Goal: Task Accomplishment & Management: Complete application form

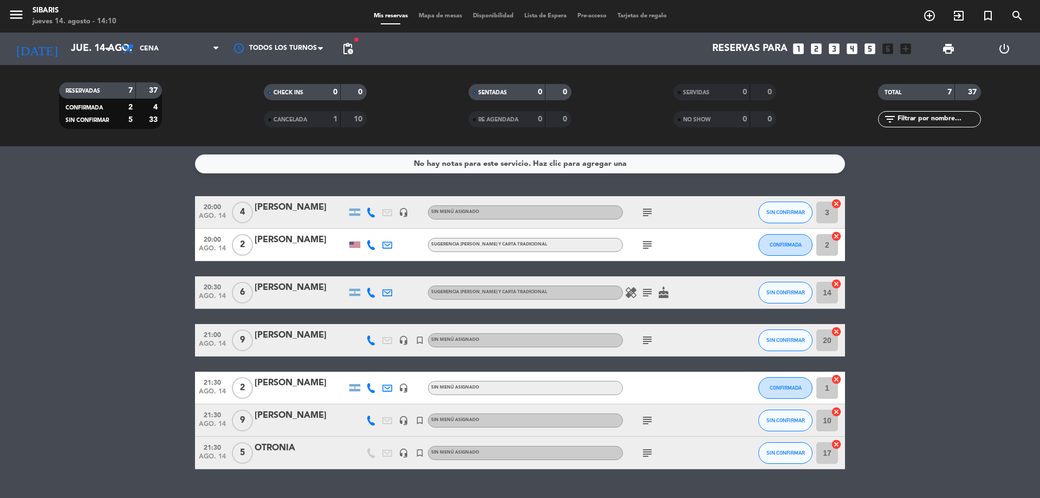
click at [158, 357] on bookings-row "20:00 ago. 14 4 [PERSON_NAME] headset_mic Sin menú asignado subject SIN CONFIRM…" at bounding box center [520, 332] width 1040 height 273
click at [650, 421] on icon "subject" at bounding box center [647, 420] width 13 height 13
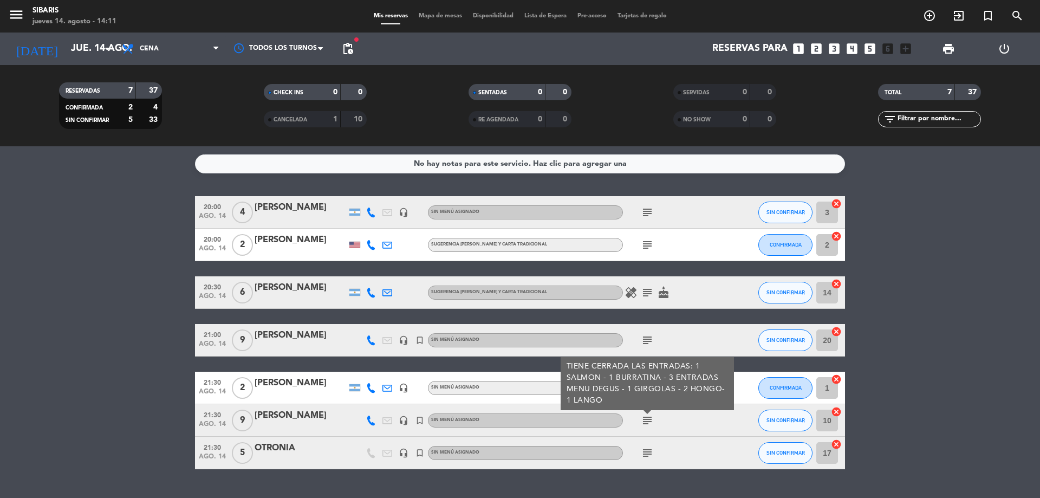
click at [650, 421] on icon "subject" at bounding box center [647, 420] width 13 height 13
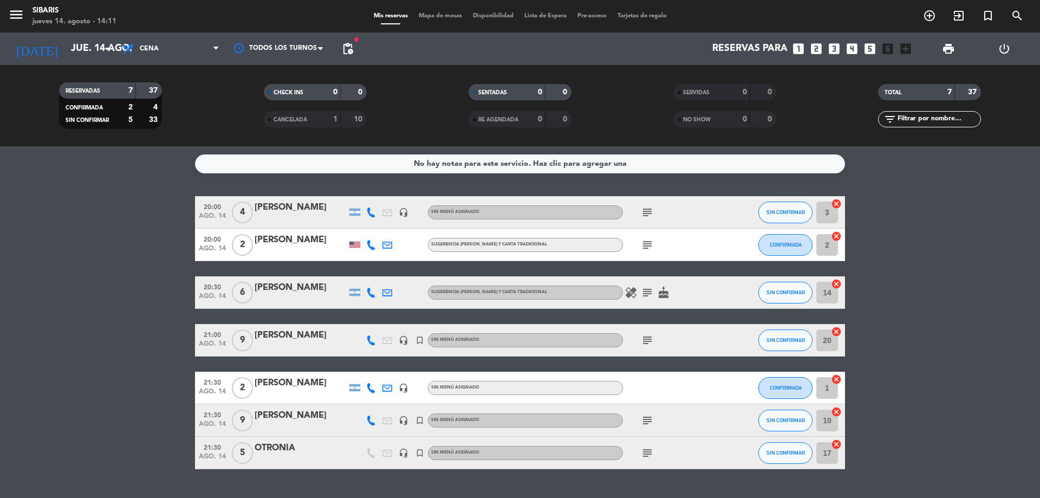
click at [366, 421] on icon at bounding box center [371, 420] width 10 height 10
click at [331, 418] on div "[PERSON_NAME]" at bounding box center [301, 415] width 92 height 14
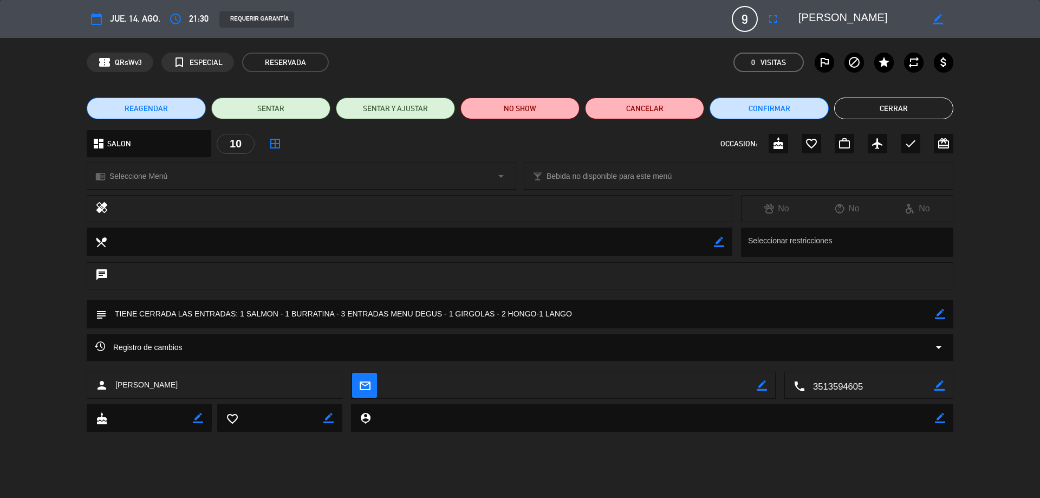
click at [867, 118] on button "Cerrar" at bounding box center [893, 108] width 119 height 22
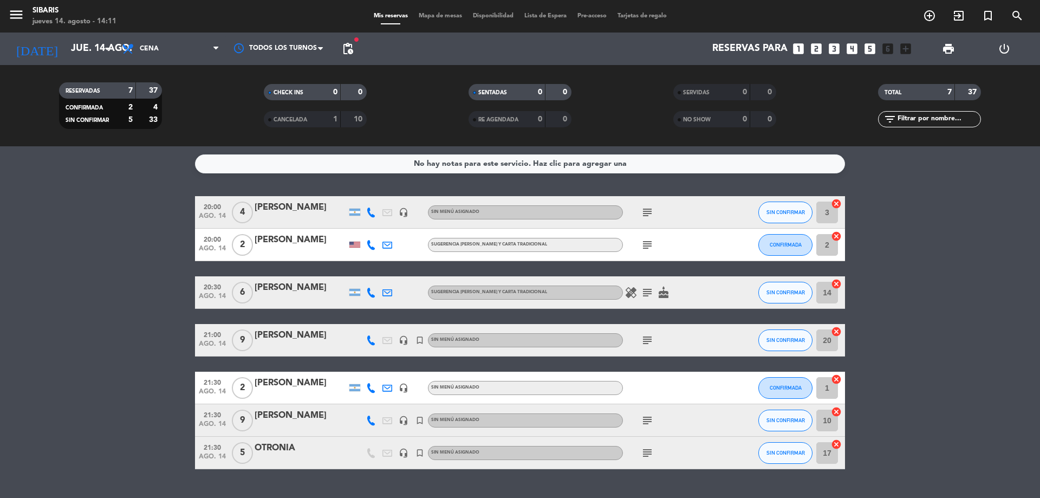
drag, startPoint x: 655, startPoint y: 406, endPoint x: 672, endPoint y: 453, distance: 50.0
click at [672, 453] on div "20:00 ago. 14 4 [PERSON_NAME] headset_mic Sin menú asignado subject SIN CONFIRM…" at bounding box center [520, 332] width 650 height 273
click at [638, 421] on div "subject" at bounding box center [671, 420] width 97 height 32
click at [639, 419] on div "subject" at bounding box center [671, 420] width 97 height 32
click at [642, 417] on icon "subject" at bounding box center [647, 420] width 13 height 13
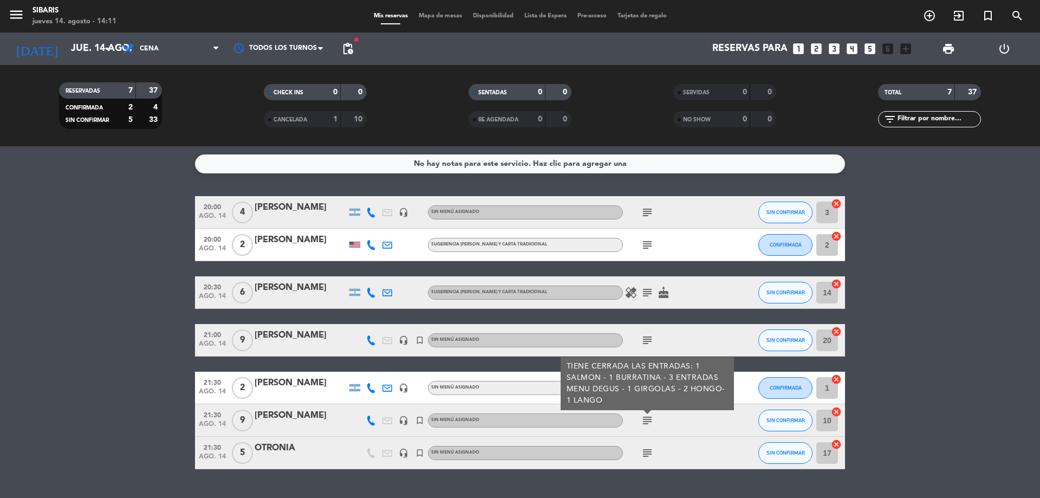
click at [282, 421] on div "[PERSON_NAME]" at bounding box center [301, 415] width 92 height 14
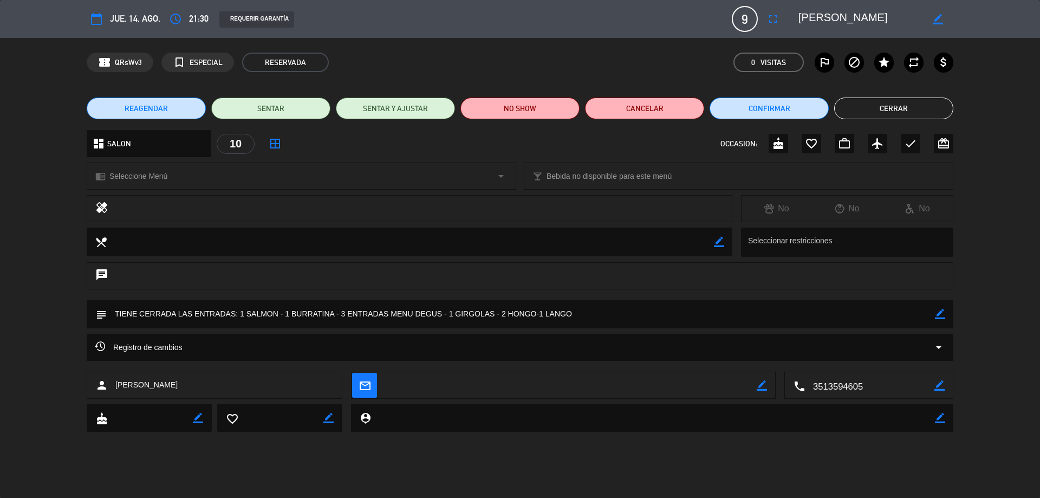
click at [240, 145] on div "10" at bounding box center [236, 144] width 38 height 20
click at [770, 19] on icon "fullscreen" at bounding box center [772, 18] width 13 height 13
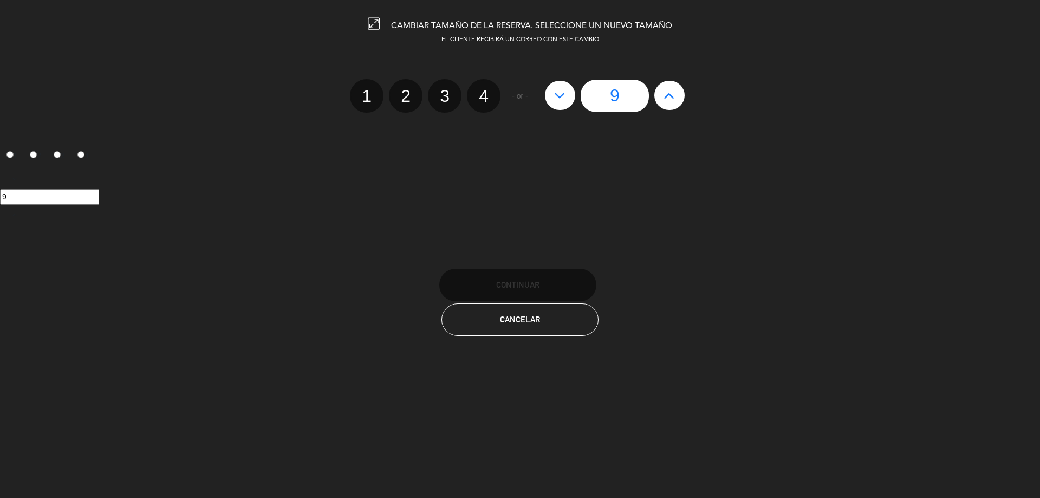
click at [666, 106] on button at bounding box center [669, 95] width 30 height 29
type input "10"
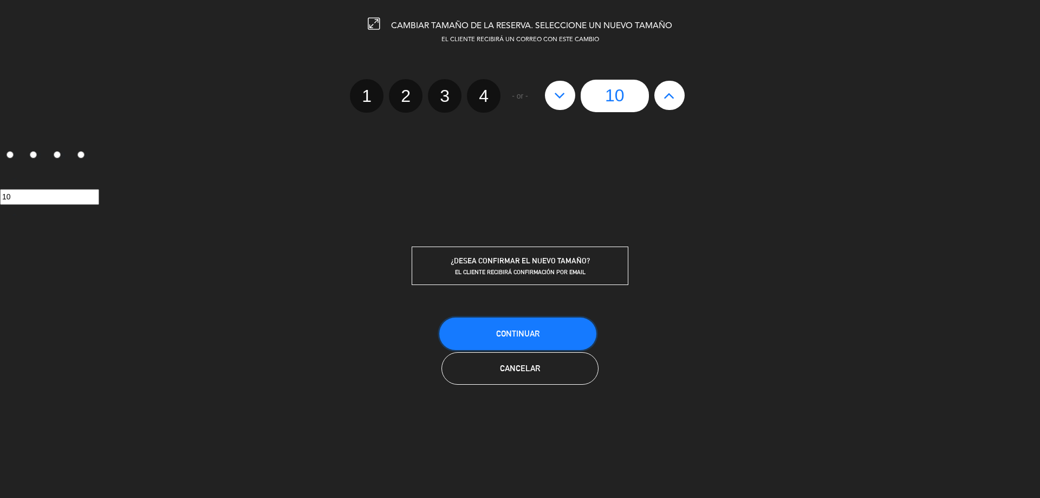
click at [543, 336] on button "Continuar" at bounding box center [517, 333] width 157 height 32
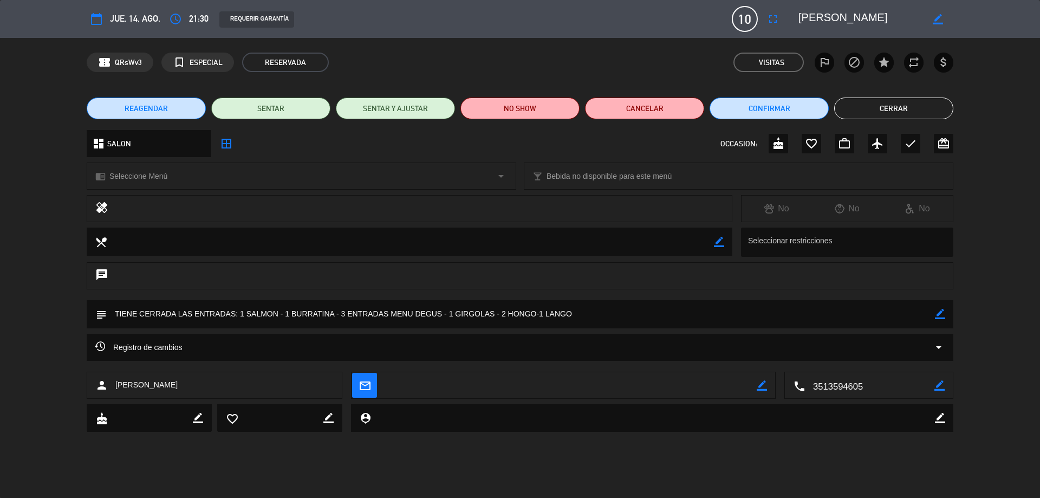
click at [939, 101] on button "Cerrar" at bounding box center [893, 108] width 119 height 22
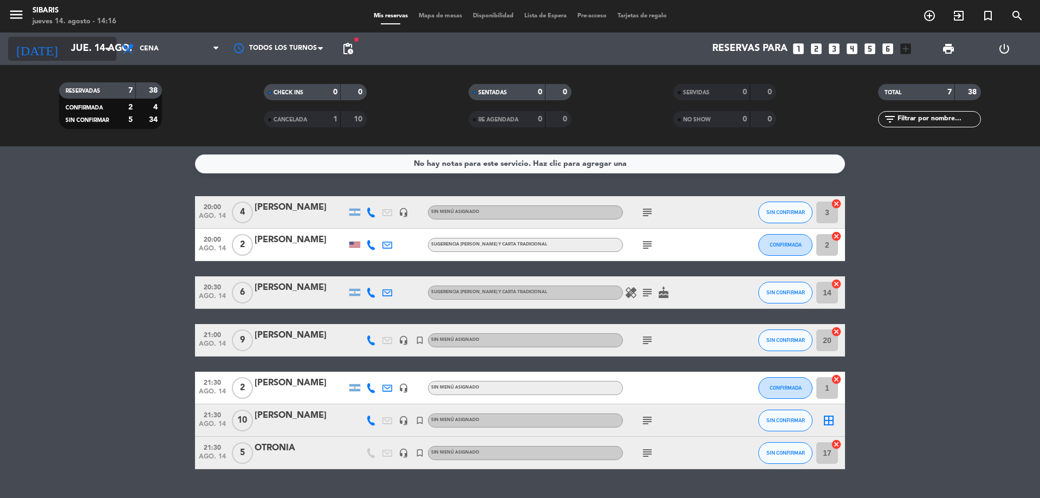
click at [66, 50] on input "jue. 14 ago." at bounding box center [129, 49] width 126 height 22
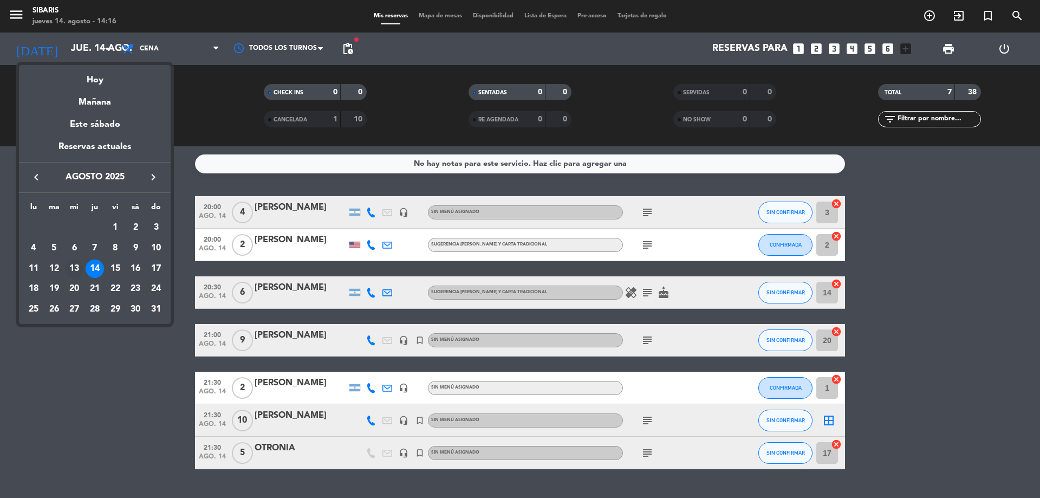
click at [79, 266] on div "13" at bounding box center [74, 268] width 18 height 18
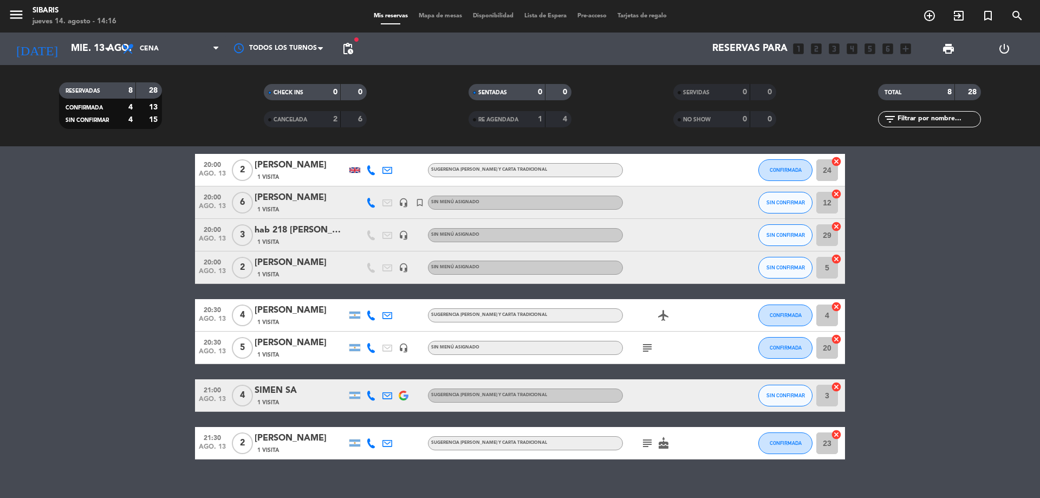
scroll to position [58, 0]
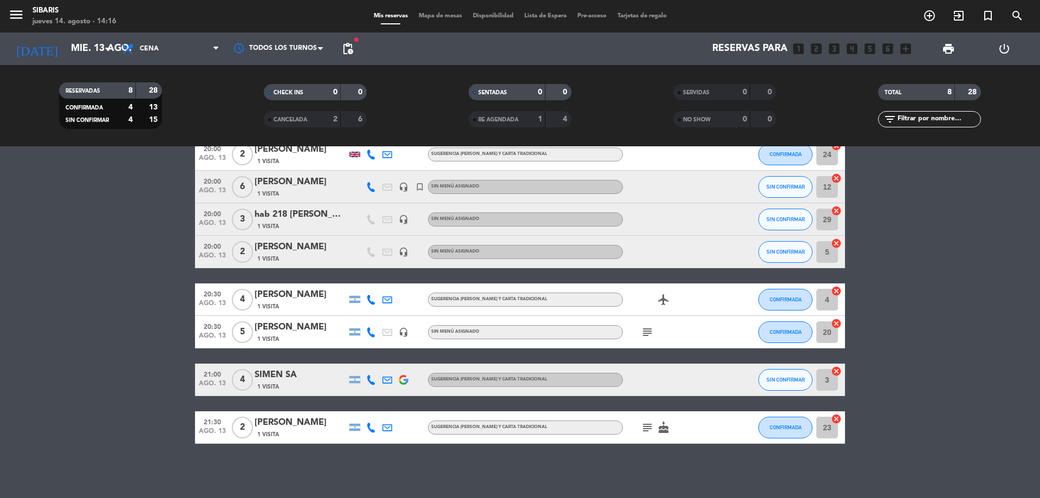
drag, startPoint x: 896, startPoint y: 211, endPoint x: 881, endPoint y: 304, distance: 94.4
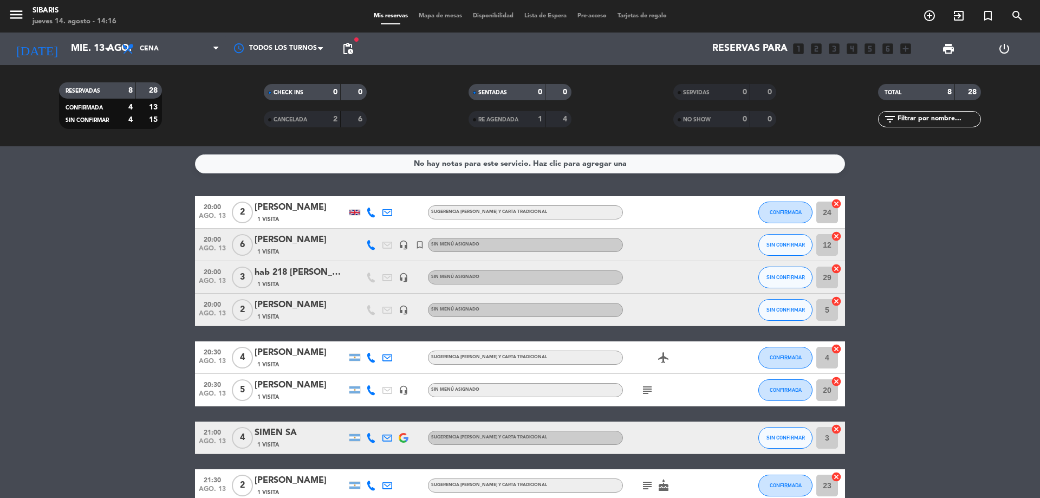
drag, startPoint x: 500, startPoint y: 383, endPoint x: 486, endPoint y: 259, distance: 124.9
click at [373, 214] on icon at bounding box center [371, 212] width 10 height 10
click at [393, 192] on span at bounding box center [397, 194] width 9 height 9
click at [940, 281] on bookings-row "20:00 ago. 13 2 [PERSON_NAME] 1 Visita [PHONE_NUMBER] Copiar content_paste | su…" at bounding box center [520, 348] width 1040 height 305
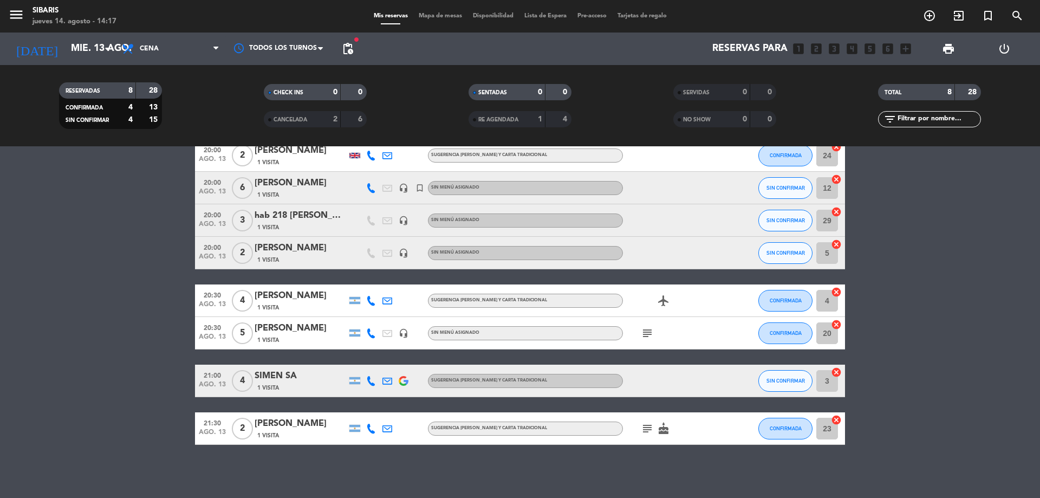
scroll to position [58, 0]
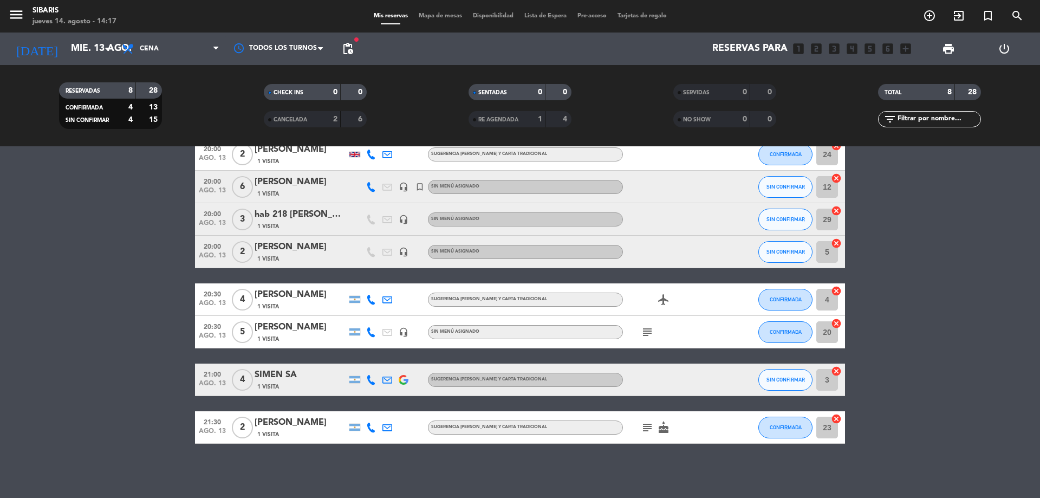
drag, startPoint x: 946, startPoint y: 284, endPoint x: 928, endPoint y: 364, distance: 82.0
click at [96, 36] on div "[DATE] mié. 13 ago. arrow_drop_down" at bounding box center [62, 48] width 108 height 32
click at [112, 53] on icon "arrow_drop_down" at bounding box center [107, 48] width 13 height 13
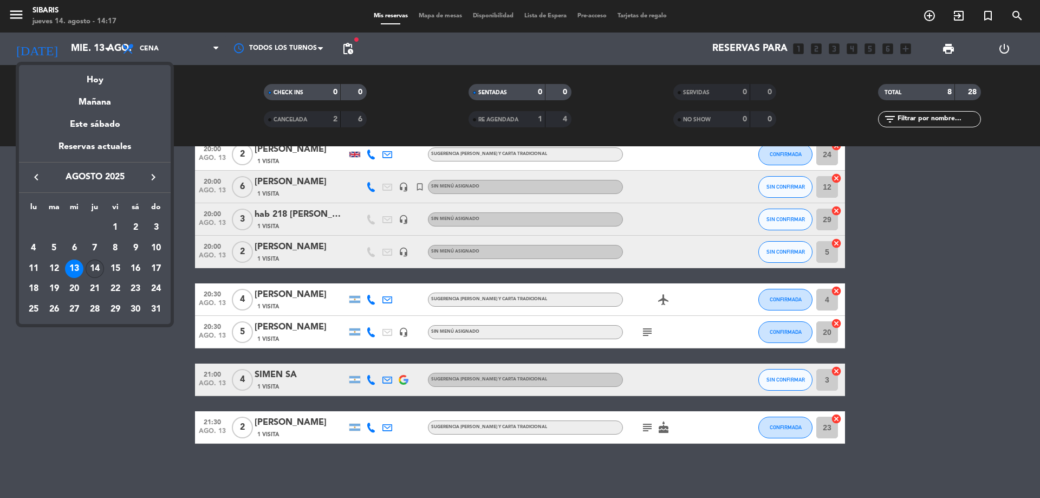
click at [97, 265] on div "14" at bounding box center [95, 268] width 18 height 18
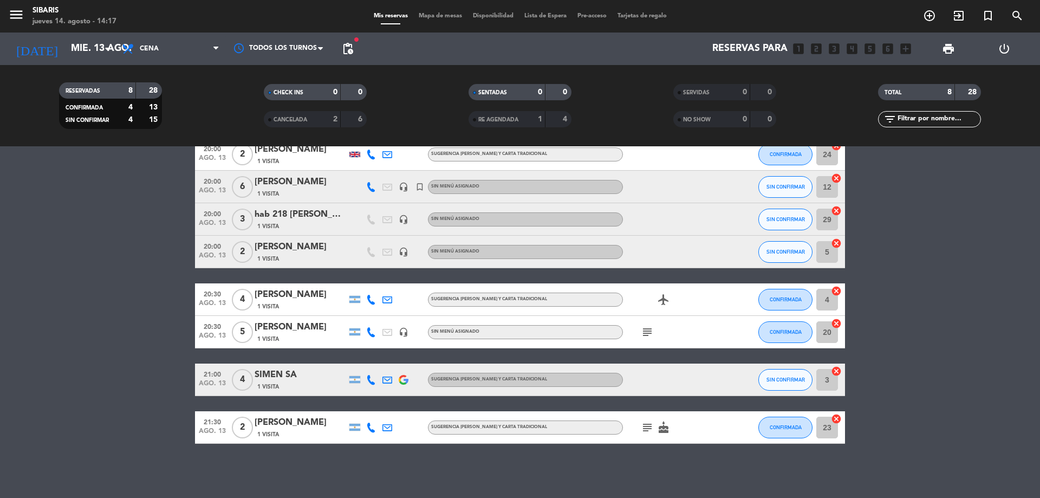
type input "jue. 14 ago."
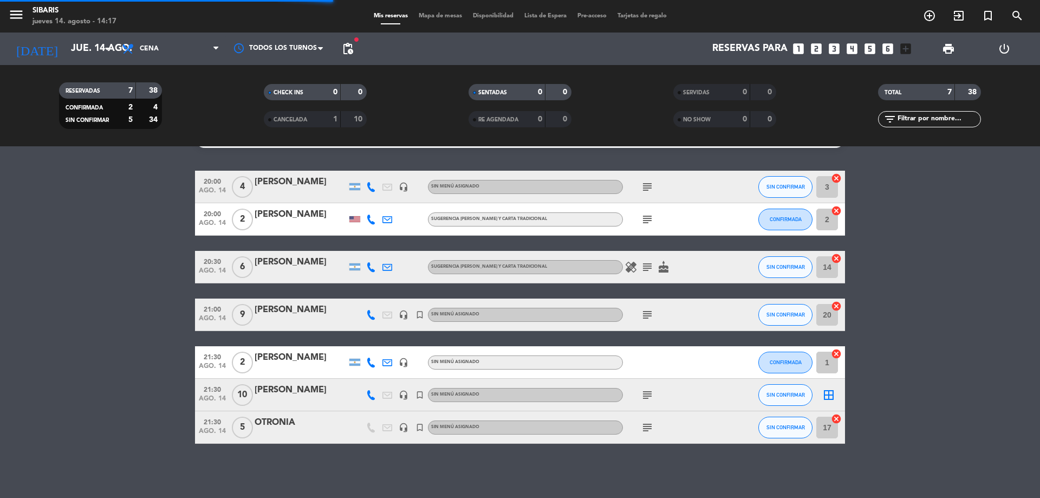
scroll to position [25, 0]
click at [437, 6] on div "menu sibaris jueves 14. agosto - 14:17 Mis reservas Mapa de mesas Disponibilida…" at bounding box center [520, 16] width 1040 height 32
click at [437, 15] on span "Mapa de mesas" at bounding box center [440, 16] width 54 height 6
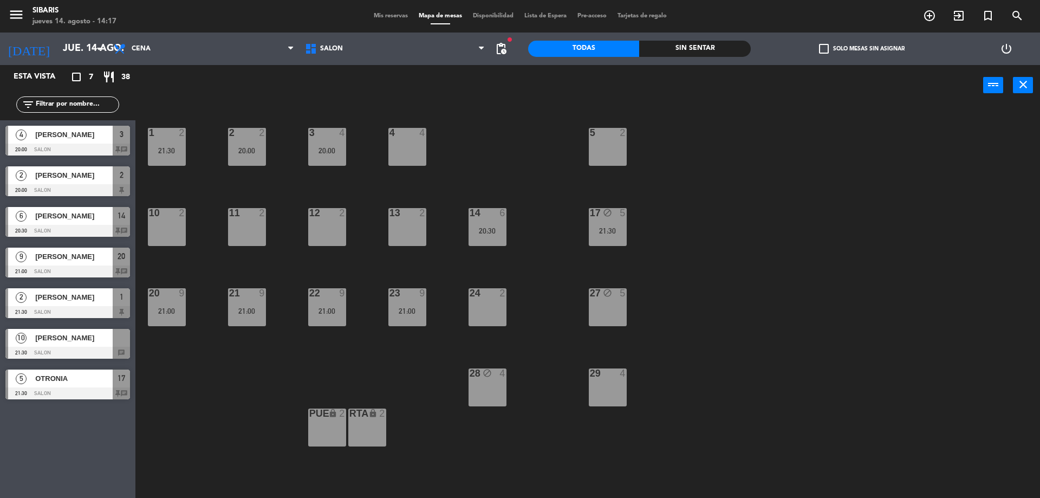
click at [116, 344] on div at bounding box center [121, 338] width 17 height 18
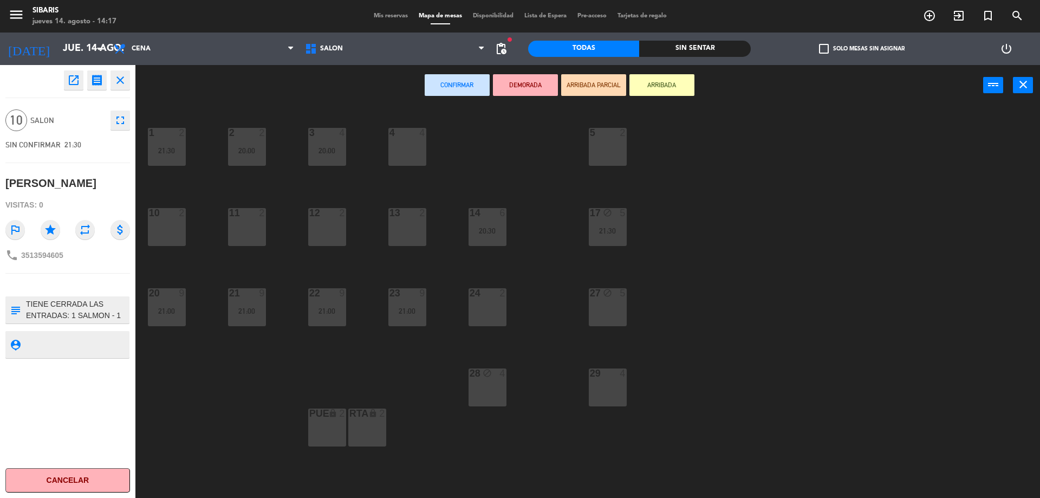
click at [183, 238] on div "10 2" at bounding box center [167, 227] width 38 height 38
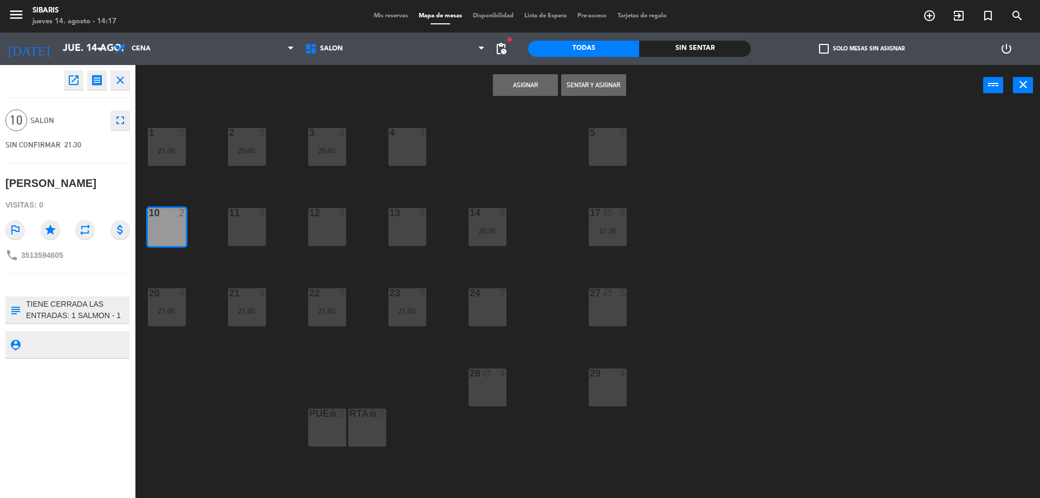
drag, startPoint x: 245, startPoint y: 227, endPoint x: 262, endPoint y: 230, distance: 17.0
click at [245, 230] on div "11 2" at bounding box center [247, 227] width 38 height 38
click at [354, 224] on div "1 2 21:30 2 2 20:00 3 4 20:00 4 4 5 2 10 2 11 2 14 6 20:30 12 2 13 2 17 block 5…" at bounding box center [593, 304] width 894 height 392
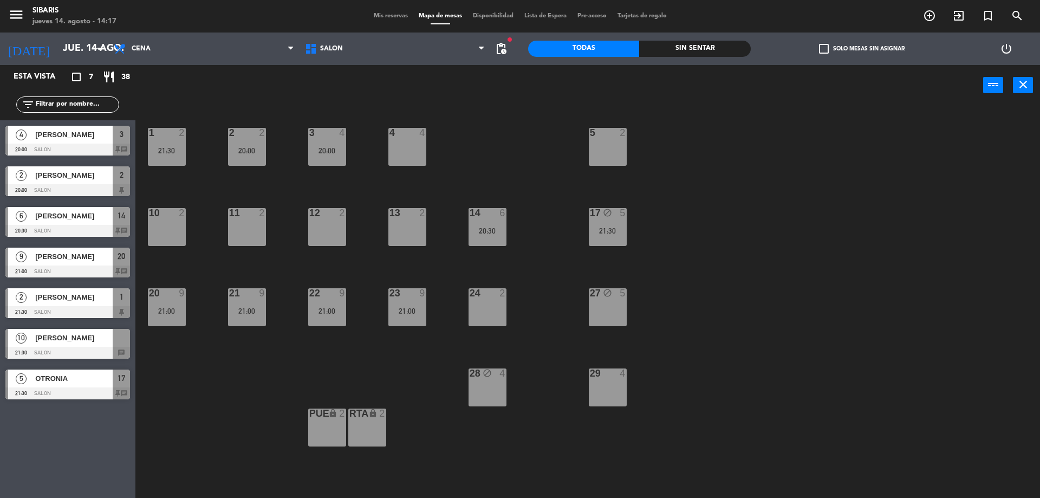
click at [346, 224] on div "12 2" at bounding box center [327, 227] width 38 height 38
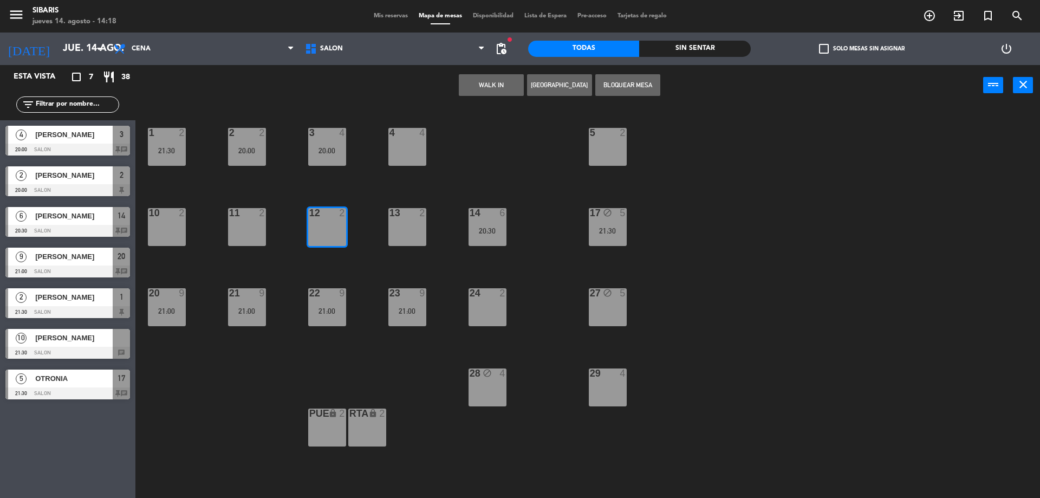
click at [174, 228] on div "10 2" at bounding box center [167, 227] width 38 height 38
click at [245, 216] on div at bounding box center [247, 213] width 18 height 10
click at [396, 220] on div "13 2" at bounding box center [407, 227] width 38 height 38
click at [239, 219] on div "11 2" at bounding box center [247, 227] width 38 height 38
click at [87, 340] on span "[PERSON_NAME]" at bounding box center [73, 337] width 77 height 11
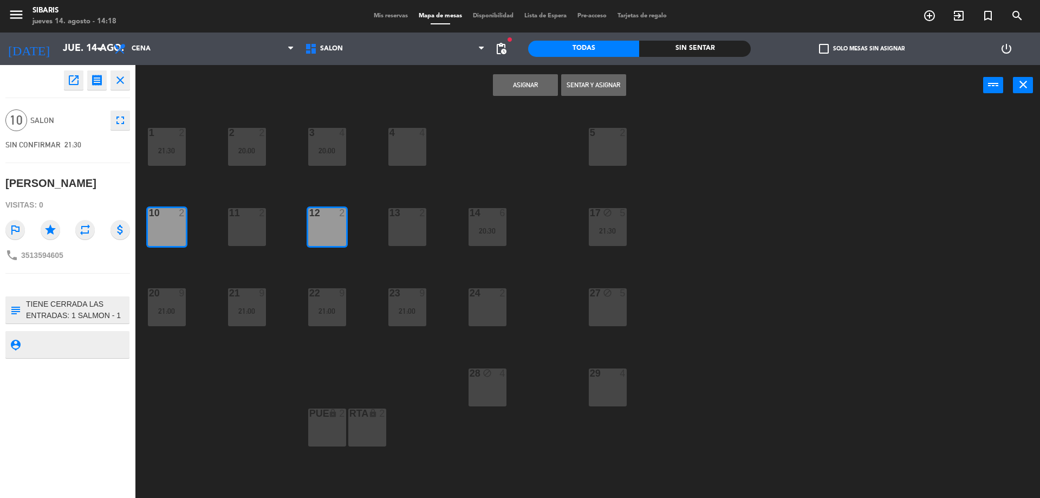
click at [241, 222] on div "11 2" at bounding box center [247, 227] width 38 height 38
click at [403, 209] on div at bounding box center [407, 213] width 18 height 10
click at [543, 85] on button "Asignar" at bounding box center [525, 85] width 65 height 22
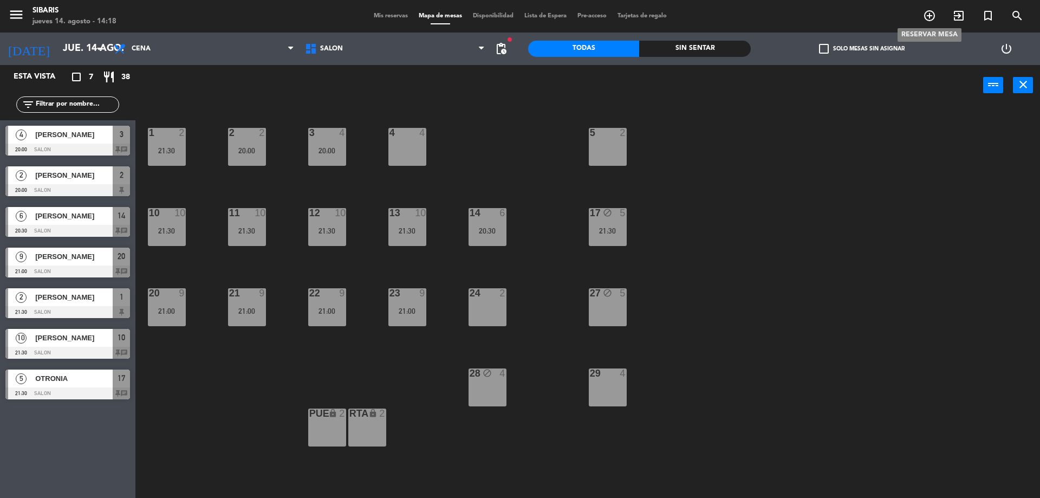
click at [922, 13] on span "add_circle_outline" at bounding box center [929, 15] width 29 height 18
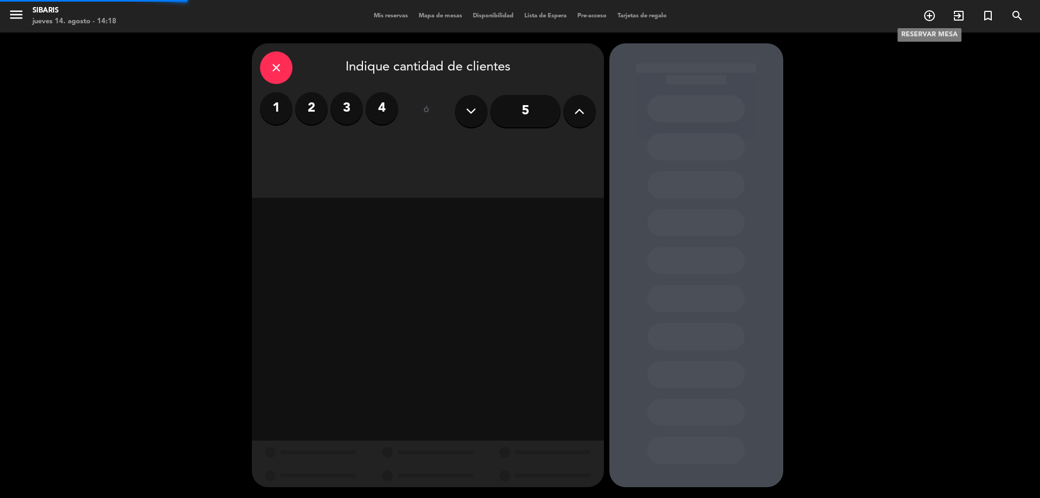
click at [927, 15] on icon "add_circle_outline" at bounding box center [929, 15] width 13 height 13
click at [311, 94] on label "2" at bounding box center [311, 108] width 32 height 32
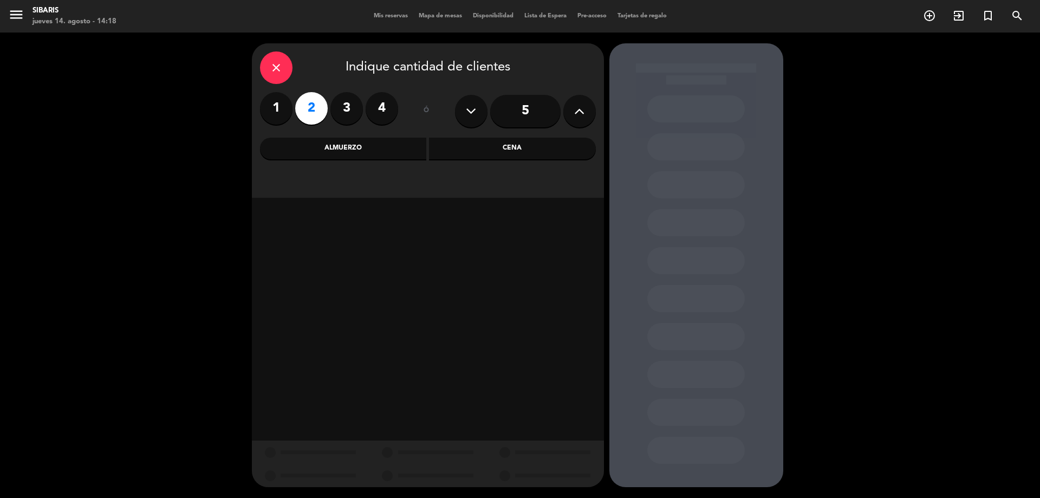
click at [466, 146] on div "Cena" at bounding box center [512, 149] width 167 height 22
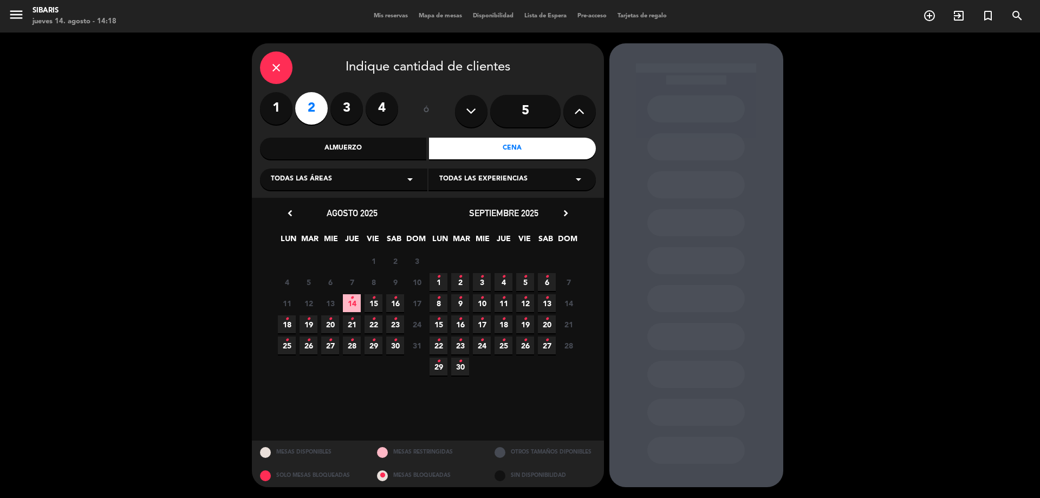
click at [368, 296] on span "15 •" at bounding box center [374, 303] width 18 height 18
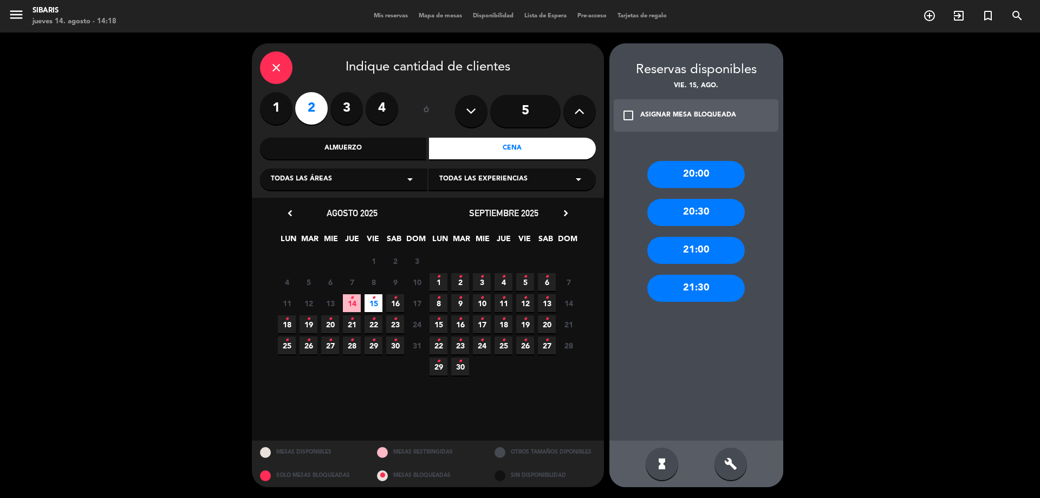
click at [360, 295] on span "14 •" at bounding box center [352, 303] width 18 height 18
click at [712, 181] on div "20:00" at bounding box center [695, 174] width 97 height 27
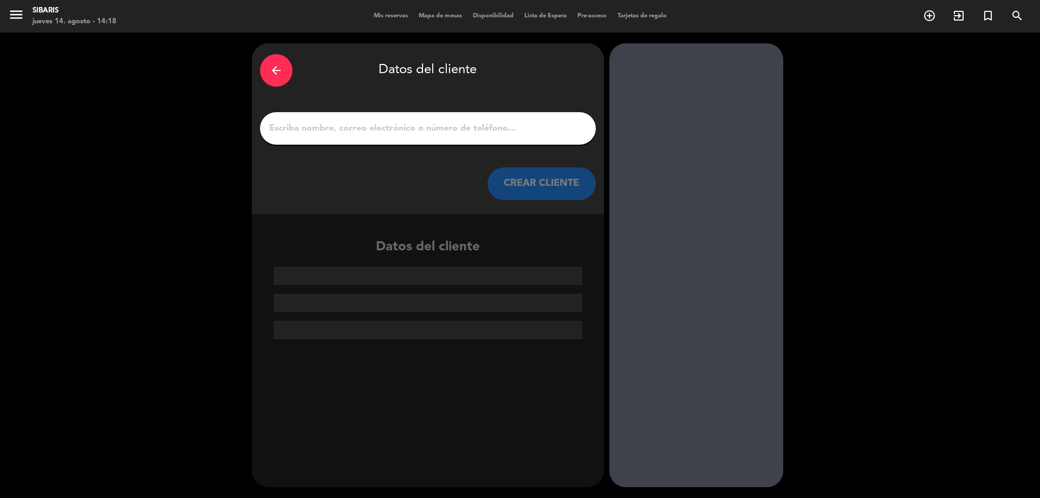
click at [388, 123] on input "1" at bounding box center [428, 128] width 320 height 15
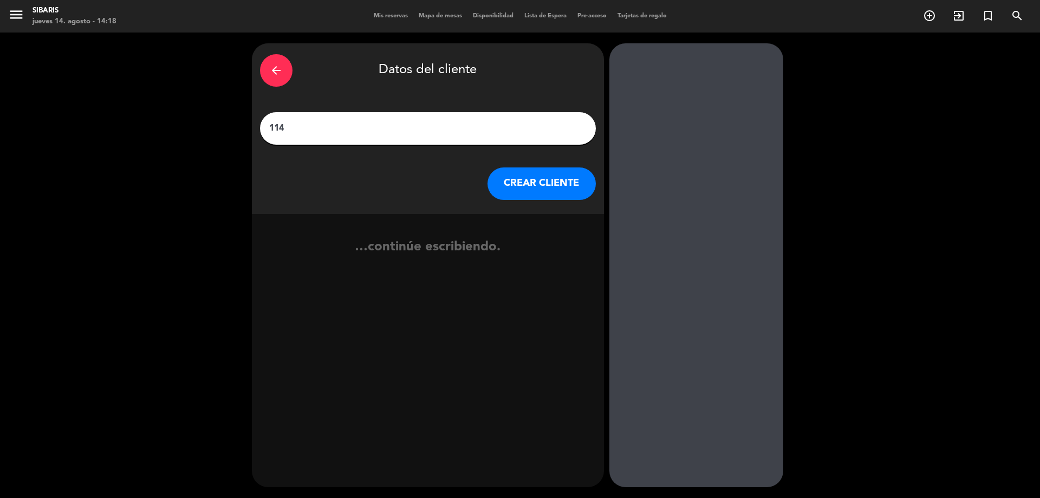
type input "114"
click at [549, 193] on button "CREAR CLIENTE" at bounding box center [541, 183] width 108 height 32
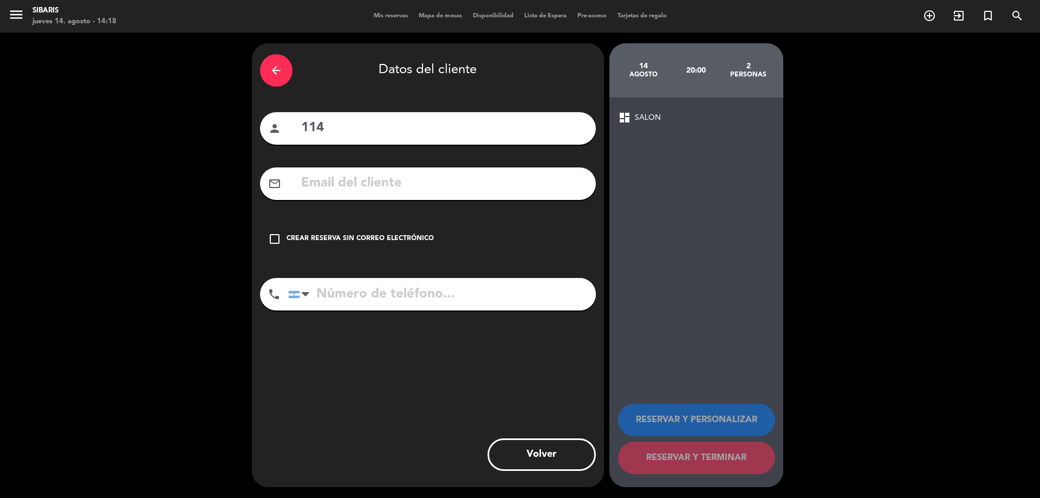
click at [400, 246] on div "check_box_outline_blank Crear reserva sin correo electrónico" at bounding box center [428, 239] width 336 height 32
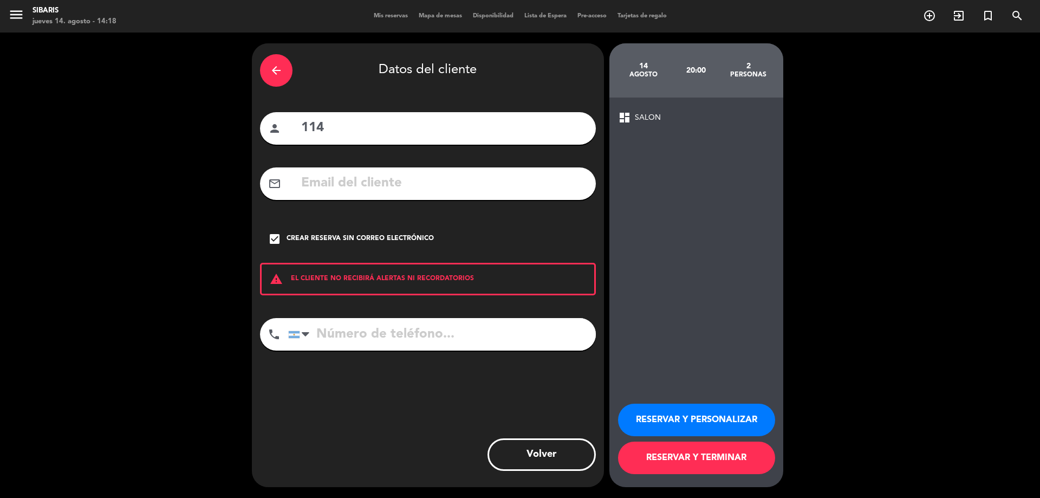
click at [716, 461] on button "RESERVAR Y TERMINAR" at bounding box center [696, 457] width 157 height 32
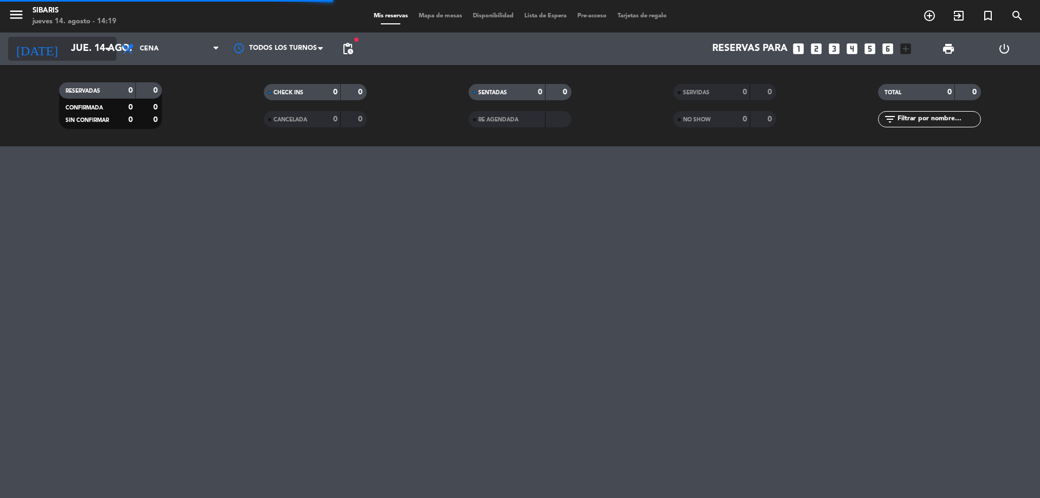
click at [83, 40] on input "jue. 14 ago." at bounding box center [129, 49] width 126 height 22
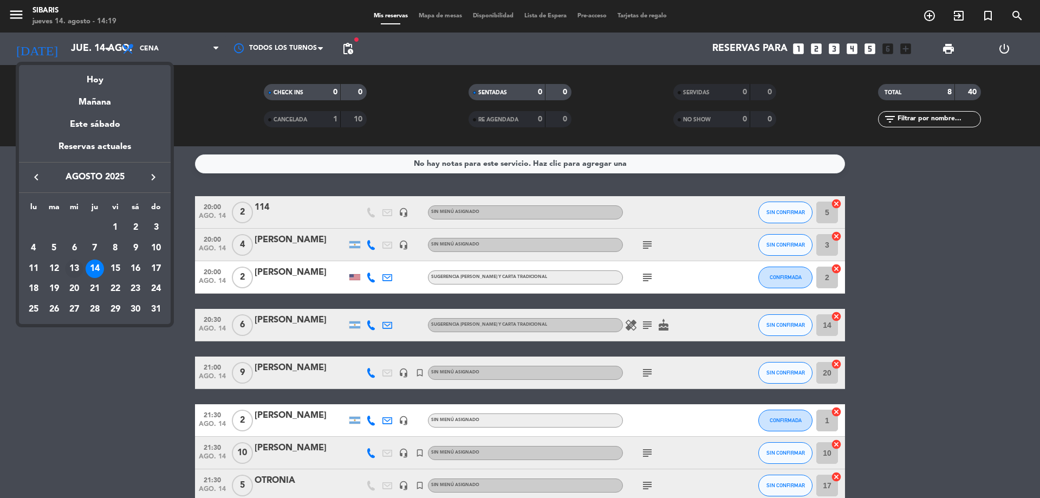
click at [73, 268] on div "13" at bounding box center [74, 268] width 18 height 18
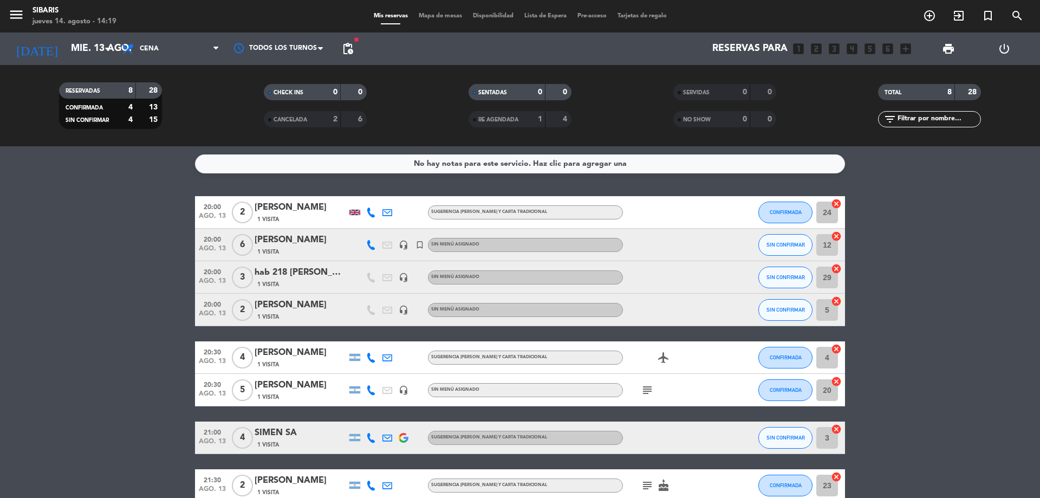
click at [373, 245] on icon at bounding box center [371, 245] width 10 height 10
click at [388, 226] on span at bounding box center [392, 227] width 9 height 9
click at [369, 353] on icon at bounding box center [371, 358] width 10 height 10
click at [393, 335] on span at bounding box center [397, 339] width 9 height 9
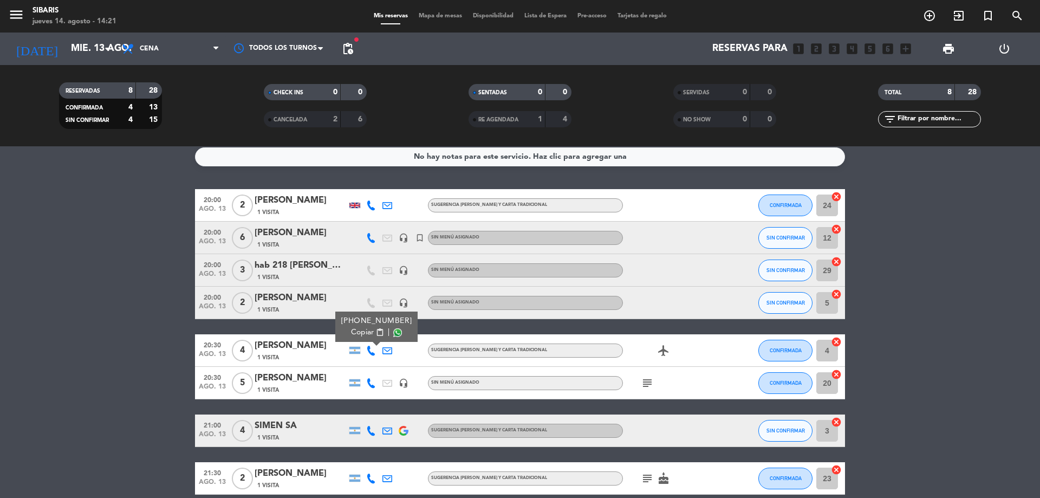
scroll to position [19, 0]
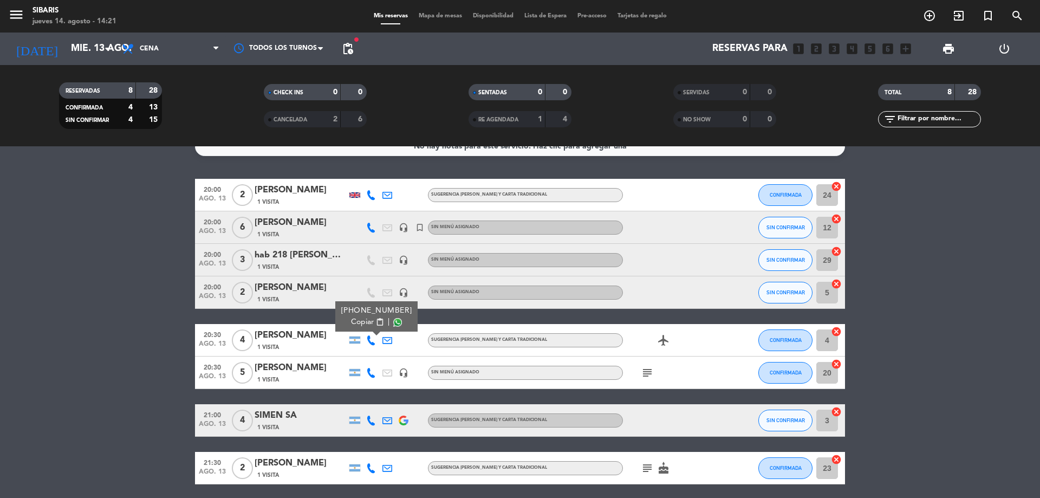
drag, startPoint x: 537, startPoint y: 328, endPoint x: 517, endPoint y: 351, distance: 30.3
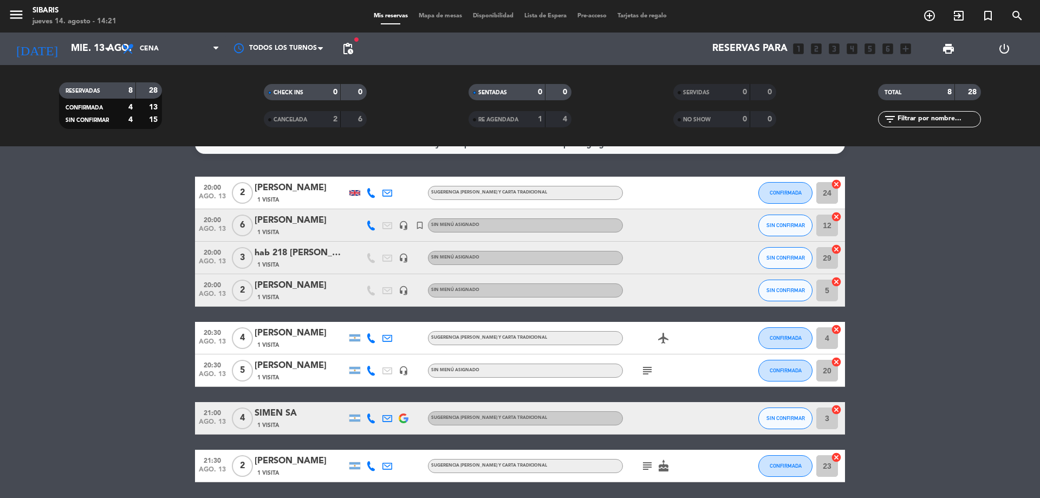
drag, startPoint x: 404, startPoint y: 317, endPoint x: 401, endPoint y: 346, distance: 29.4
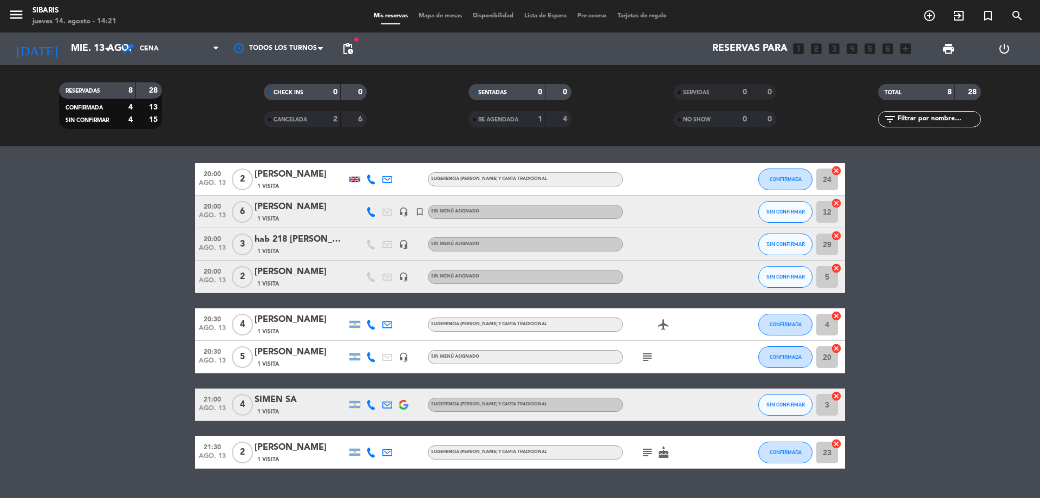
click at [374, 357] on icon at bounding box center [371, 357] width 10 height 10
click at [387, 342] on div "Copiar content_paste |" at bounding box center [376, 338] width 71 height 11
click at [393, 335] on span at bounding box center [397, 339] width 9 height 9
click at [368, 405] on icon at bounding box center [371, 405] width 10 height 10
click at [388, 391] on div "Copiar content_paste |" at bounding box center [372, 386] width 71 height 11
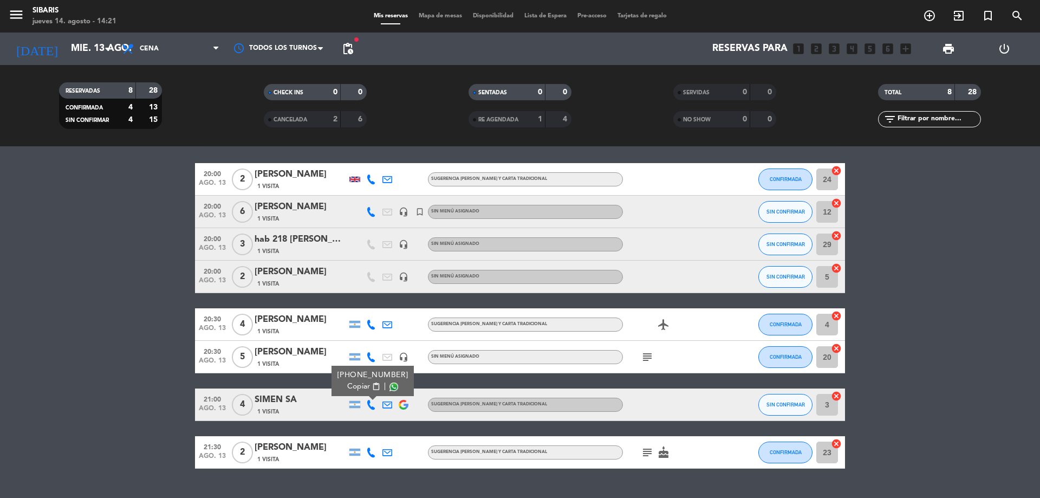
click at [389, 390] on span at bounding box center [393, 386] width 9 height 9
click at [372, 451] on icon at bounding box center [371, 452] width 10 height 10
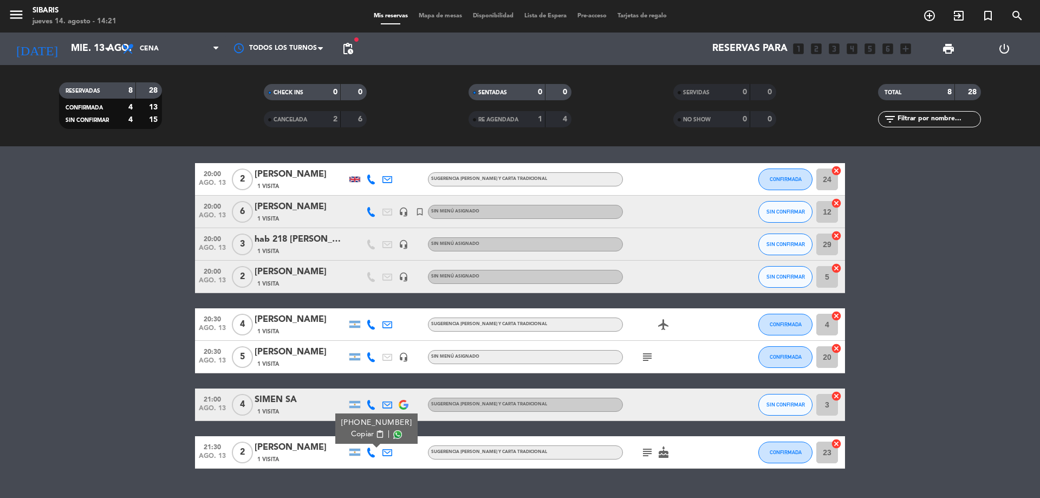
click at [393, 433] on span at bounding box center [397, 434] width 9 height 9
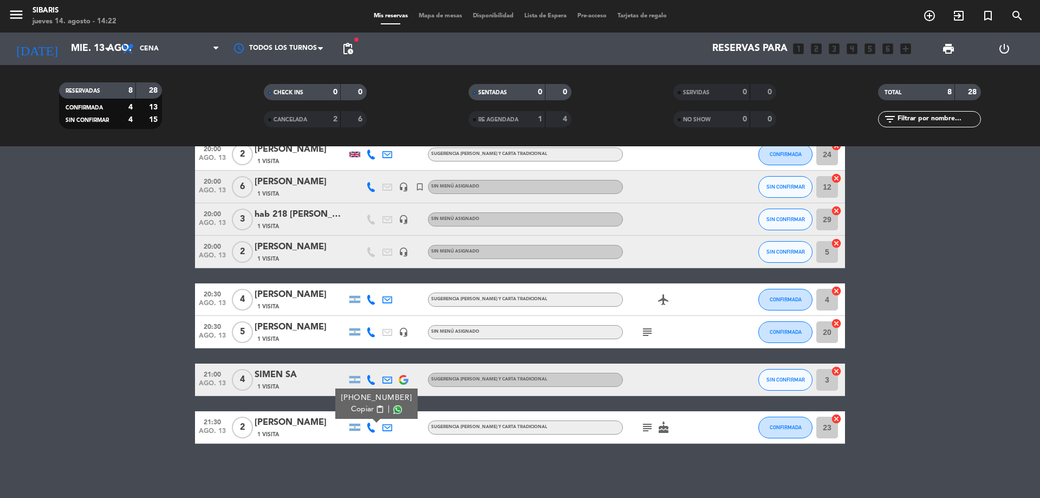
drag, startPoint x: 496, startPoint y: 456, endPoint x: 564, endPoint y: 464, distance: 68.8
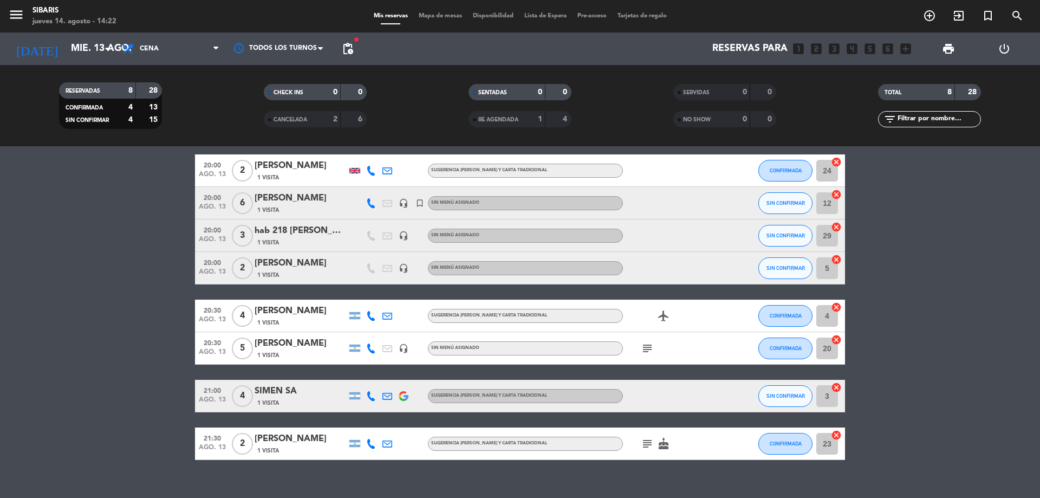
scroll to position [12, 0]
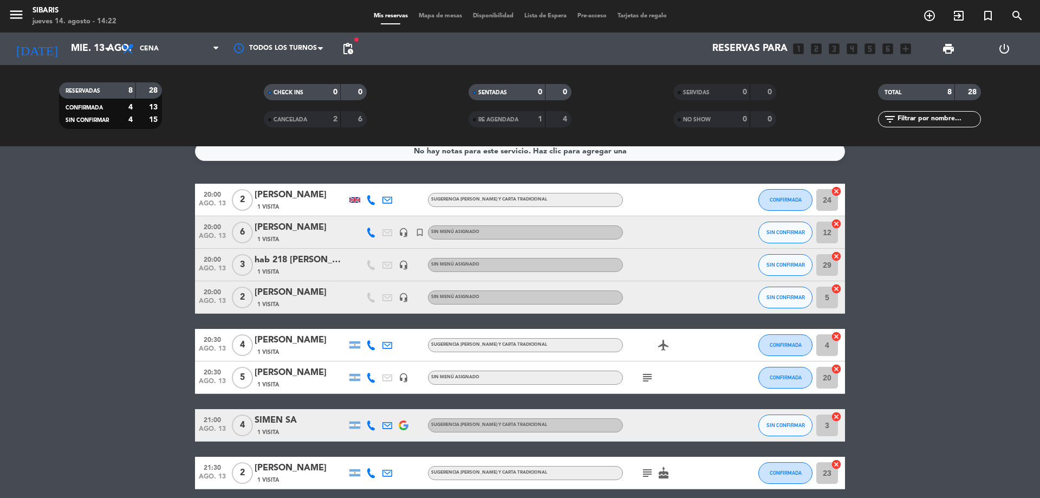
drag, startPoint x: 508, startPoint y: 311, endPoint x: 511, endPoint y: 279, distance: 32.1
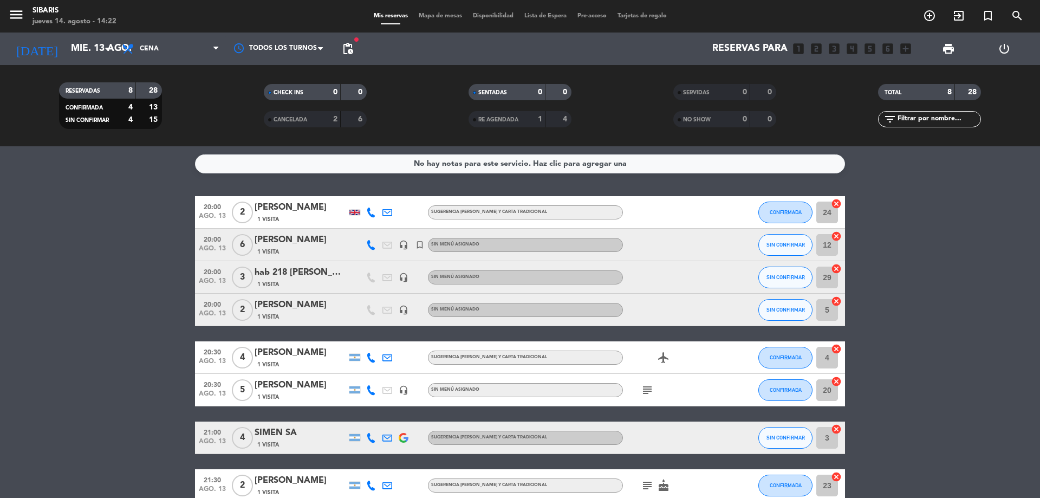
drag, startPoint x: 384, startPoint y: 283, endPoint x: 398, endPoint y: 235, distance: 50.2
click at [101, 49] on icon "arrow_drop_down" at bounding box center [107, 48] width 13 height 13
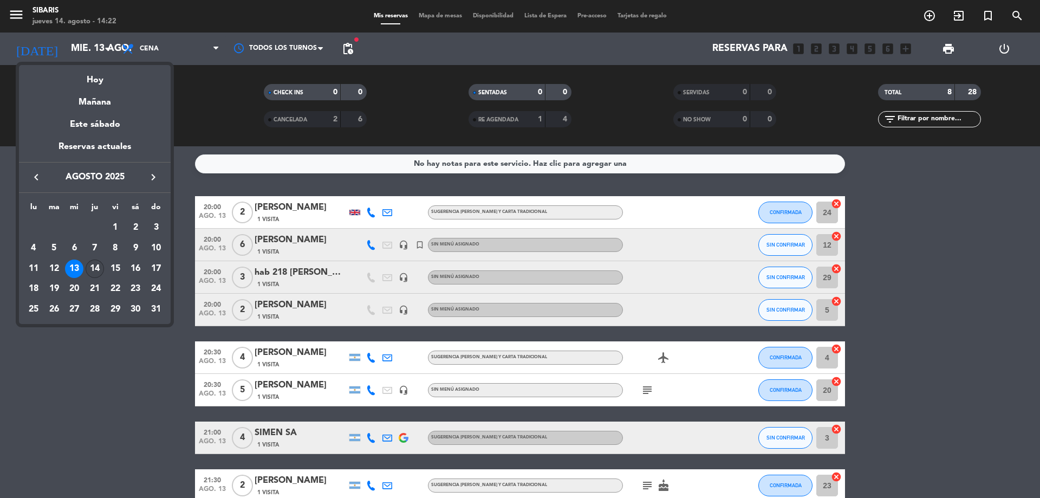
click at [96, 265] on div "14" at bounding box center [95, 268] width 18 height 18
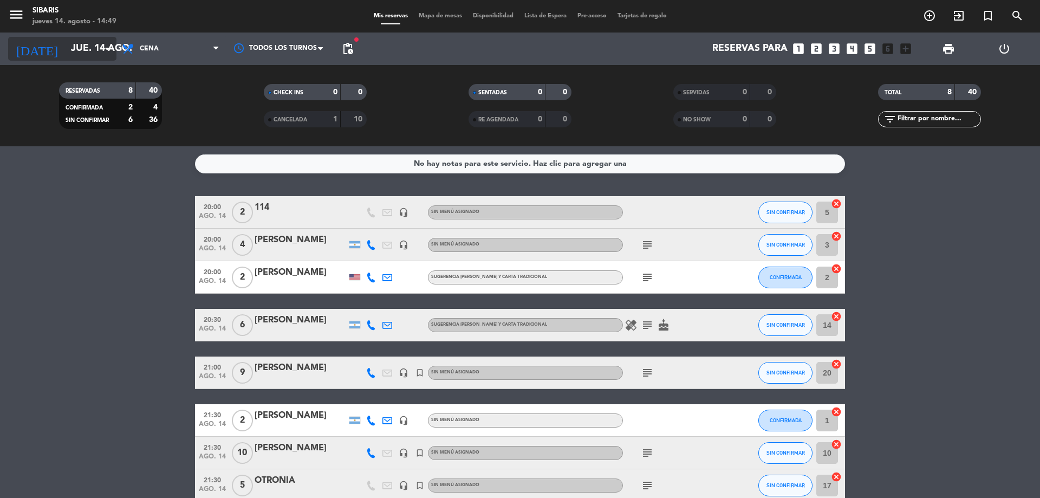
click at [97, 52] on input "jue. 14 ago." at bounding box center [129, 49] width 126 height 22
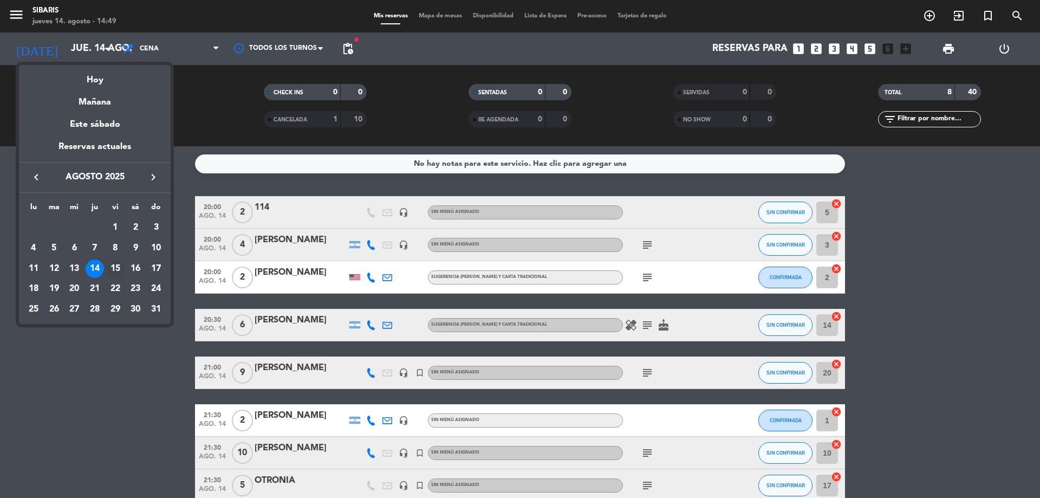
click at [115, 266] on div "15" at bounding box center [115, 268] width 18 height 18
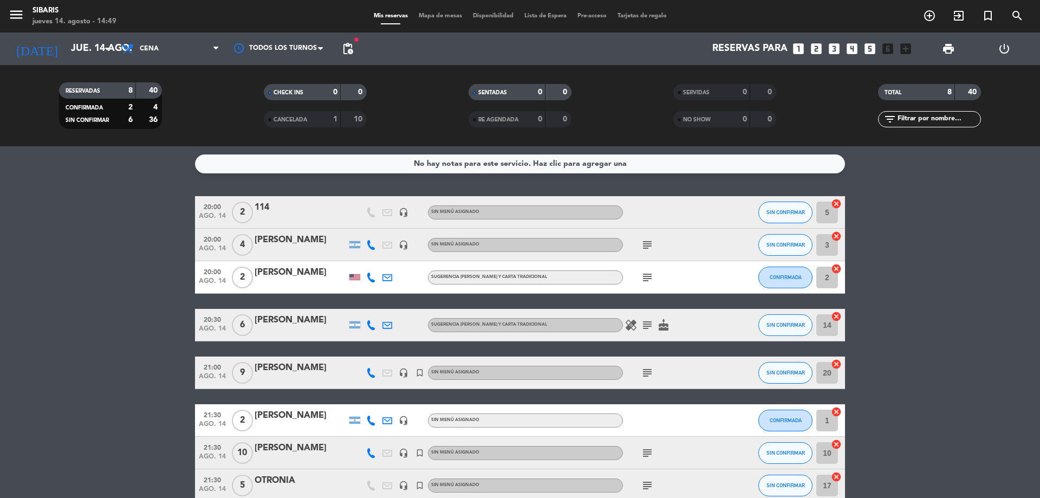
type input "vie. 15 ago."
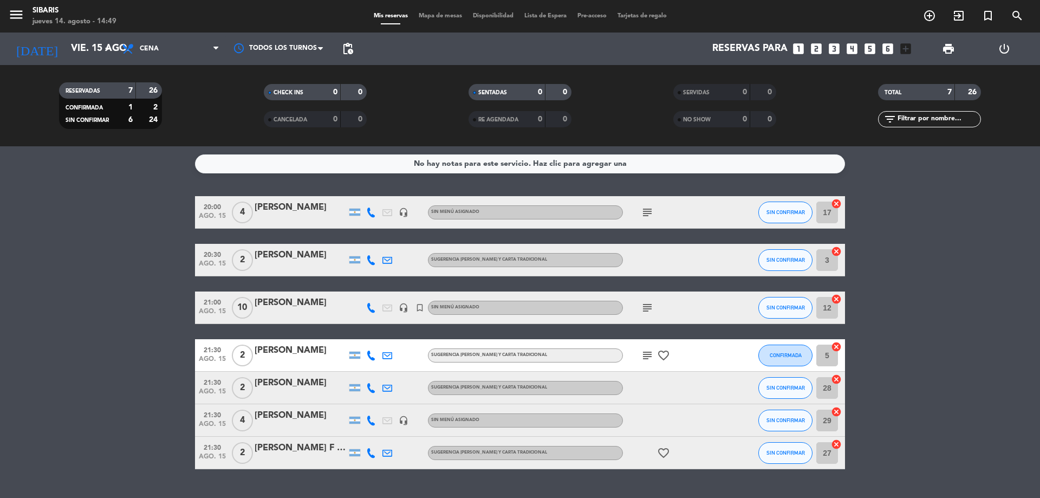
click at [858, 47] on icon "looks_4" at bounding box center [852, 49] width 14 height 14
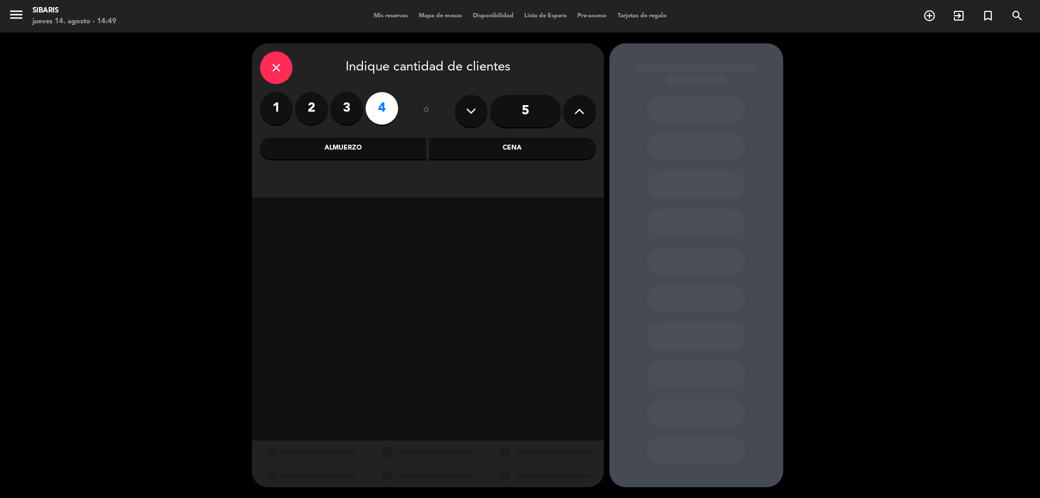
click at [498, 147] on div "Cena" at bounding box center [512, 149] width 167 height 22
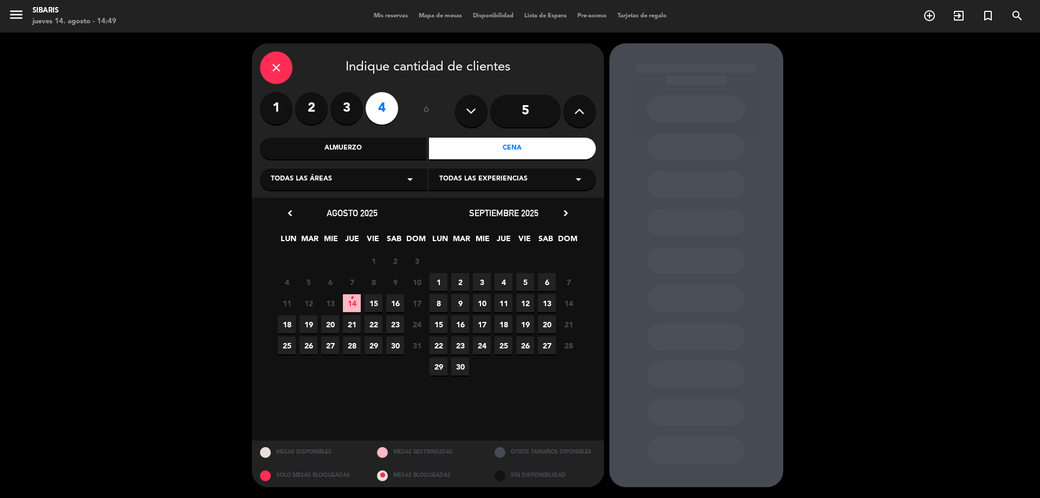
click at [375, 303] on span "15" at bounding box center [374, 303] width 18 height 18
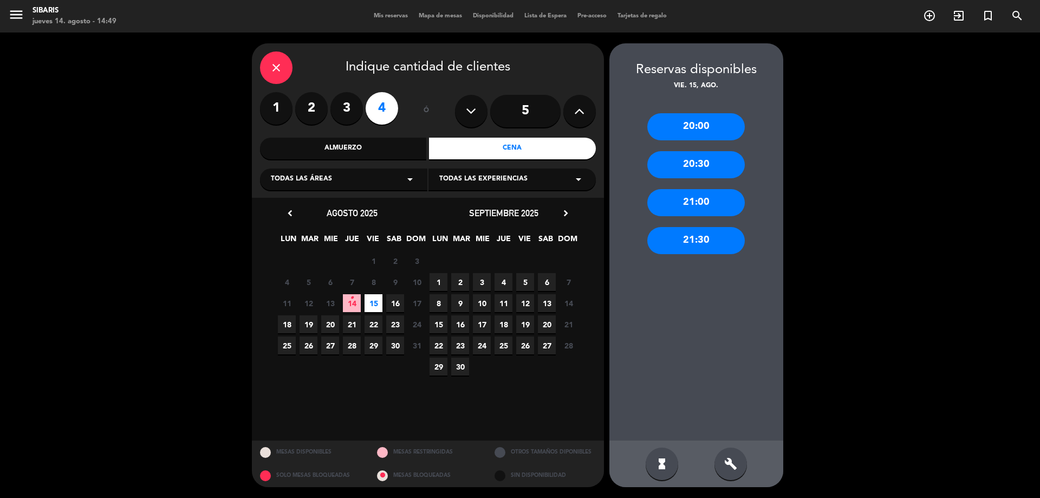
click at [701, 240] on div "21:30" at bounding box center [695, 240] width 97 height 27
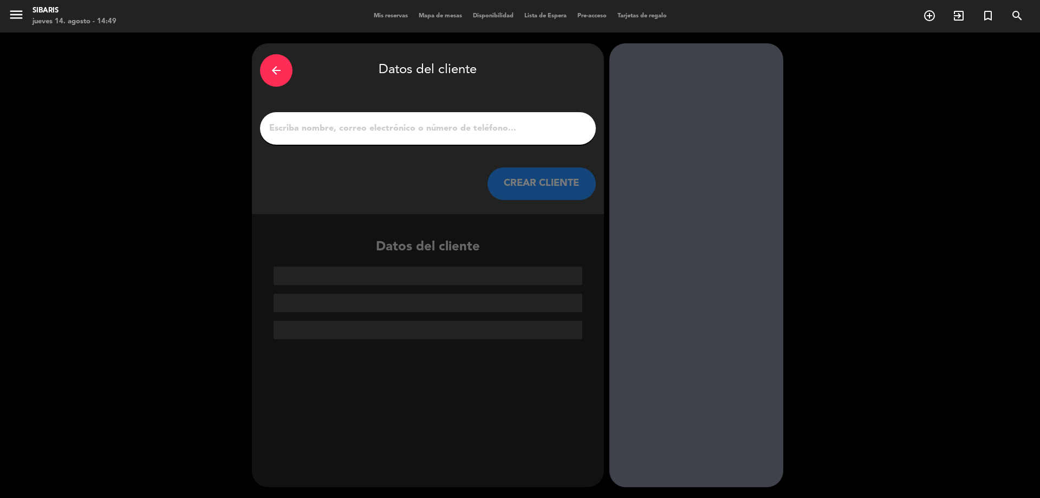
click at [460, 129] on input "1" at bounding box center [428, 128] width 320 height 15
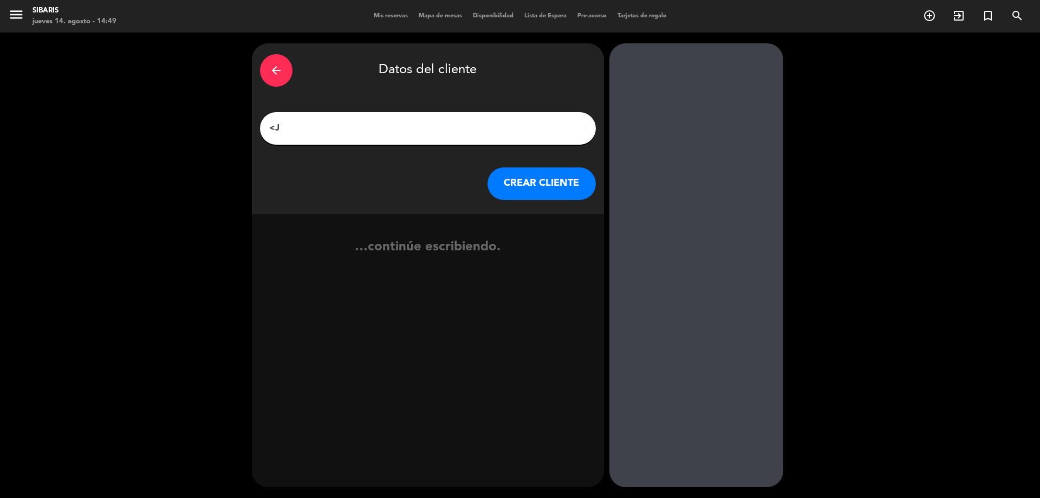
type input "<"
type input "[PERSON_NAME]"
click at [519, 178] on button "CREAR CLIENTE" at bounding box center [541, 183] width 108 height 32
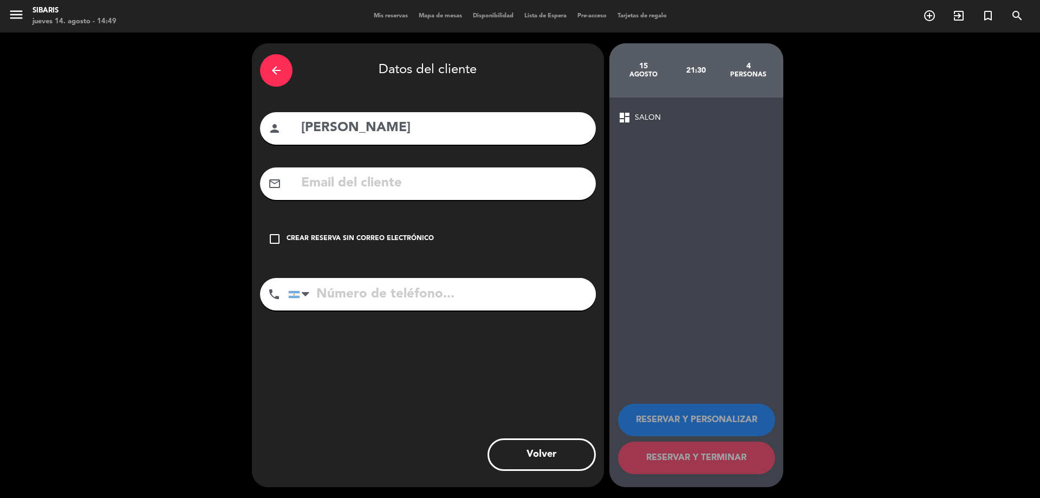
click at [264, 238] on div "check_box_outline_blank Crear reserva sin correo electrónico" at bounding box center [428, 239] width 336 height 32
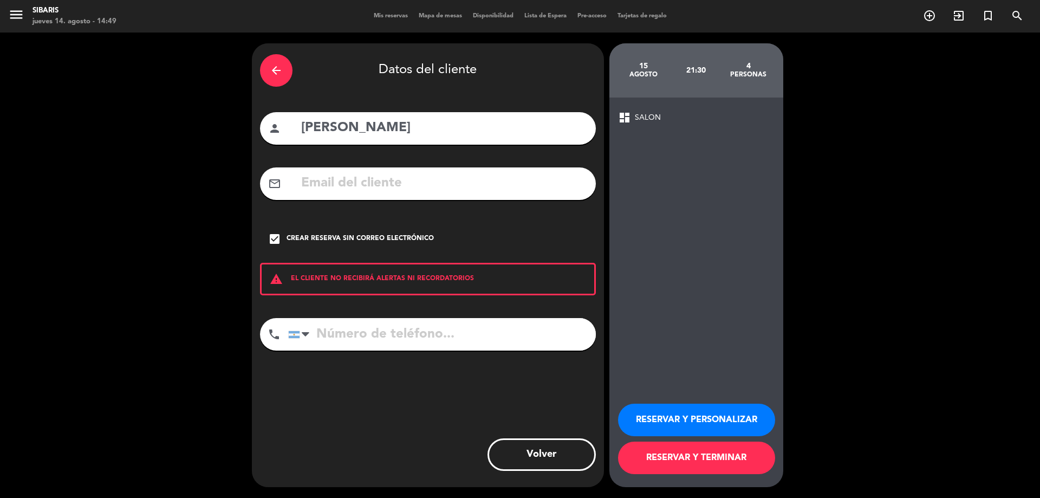
click at [326, 344] on input "tel" at bounding box center [442, 334] width 308 height 32
type input "3516533789"
click at [705, 415] on button "RESERVAR Y PERSONALIZAR" at bounding box center [696, 420] width 157 height 32
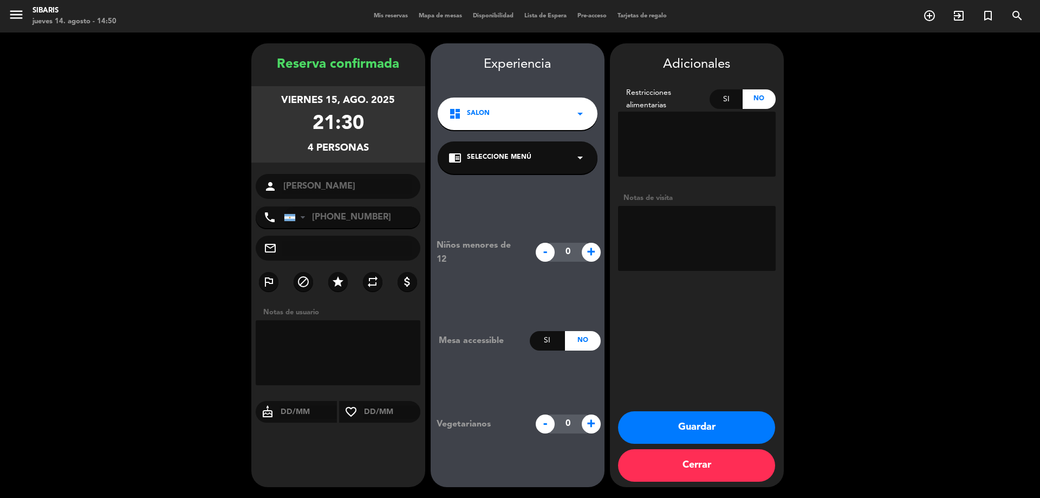
click at [656, 131] on textarea at bounding box center [697, 144] width 158 height 65
click at [721, 93] on div "Si" at bounding box center [726, 98] width 33 height 19
click at [682, 145] on textarea at bounding box center [697, 144] width 158 height 65
type textarea "UN CELIACO"
click at [663, 236] on textarea at bounding box center [697, 238] width 158 height 65
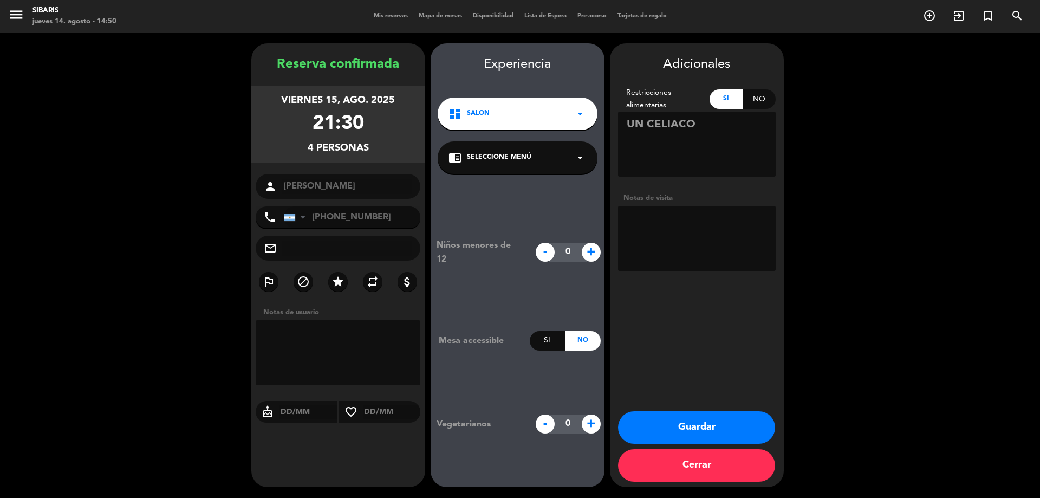
type textarea "E"
type textarea "MESA 27"
click at [683, 427] on button "Guardar" at bounding box center [696, 427] width 157 height 32
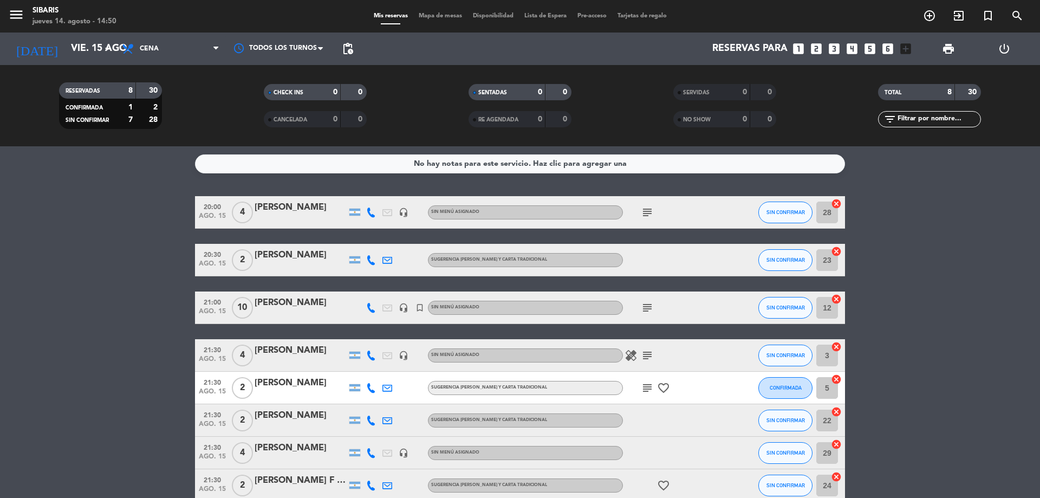
click at [74, 372] on bookings-row "20:00 ago. 15 4 [PERSON_NAME] headset_mic Sin menú asignado subject SIN CONFIRM…" at bounding box center [520, 348] width 1040 height 305
click at [243, 350] on span "4" at bounding box center [242, 355] width 21 height 22
click at [269, 347] on div "[PERSON_NAME]" at bounding box center [301, 350] width 92 height 14
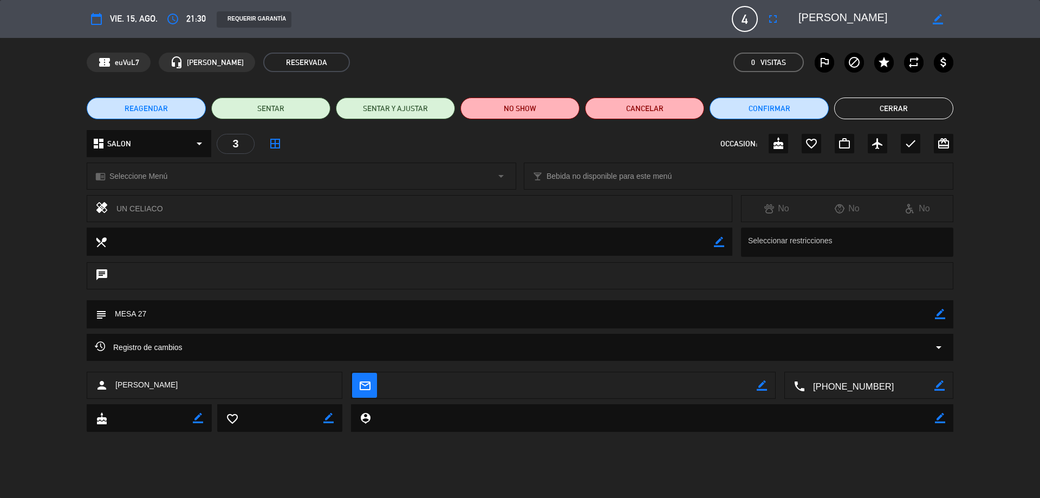
click at [745, 26] on span "4" at bounding box center [745, 19] width 26 height 26
click at [939, 15] on icon "border_color" at bounding box center [938, 19] width 10 height 10
click at [751, 21] on span "4" at bounding box center [745, 19] width 26 height 26
click at [740, 18] on span "4" at bounding box center [745, 19] width 26 height 26
click at [943, 17] on div at bounding box center [937, 18] width 31 height 19
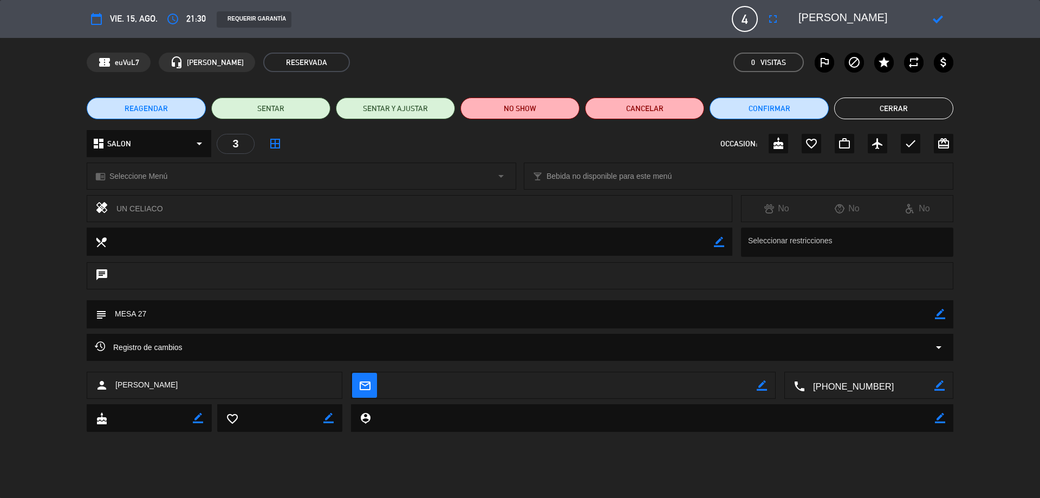
click at [935, 21] on icon at bounding box center [938, 19] width 10 height 10
click at [779, 19] on button "fullscreen" at bounding box center [772, 18] width 19 height 19
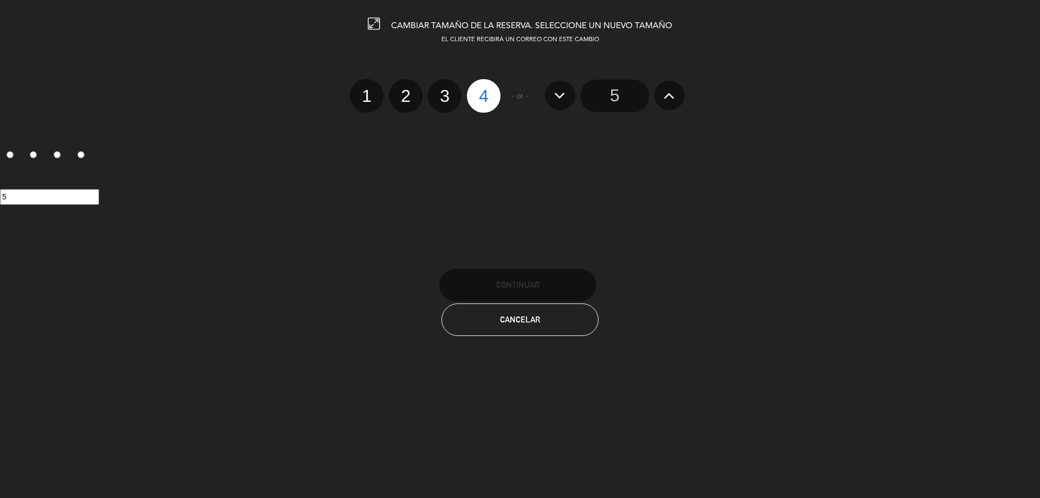
click at [604, 93] on input "5" at bounding box center [615, 96] width 68 height 32
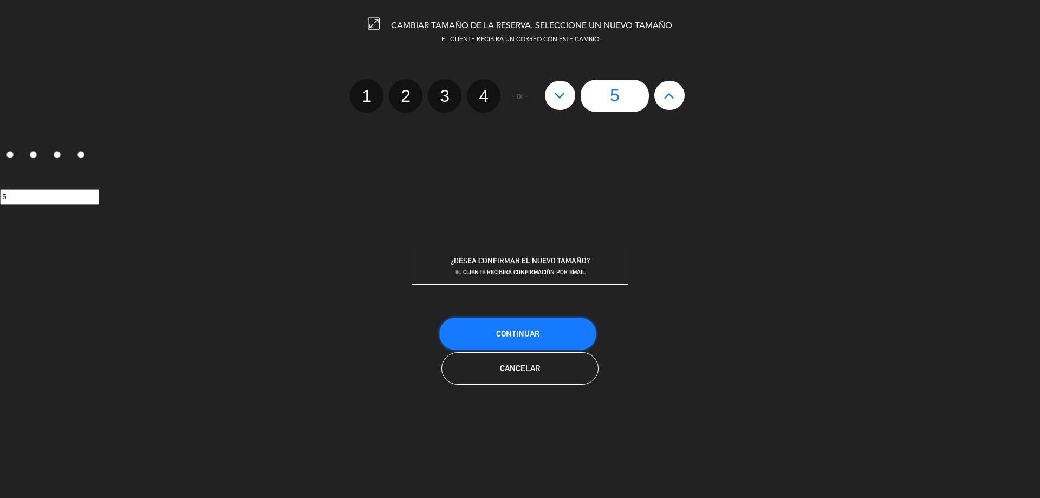
click at [506, 333] on span "Continuar" at bounding box center [517, 333] width 43 height 9
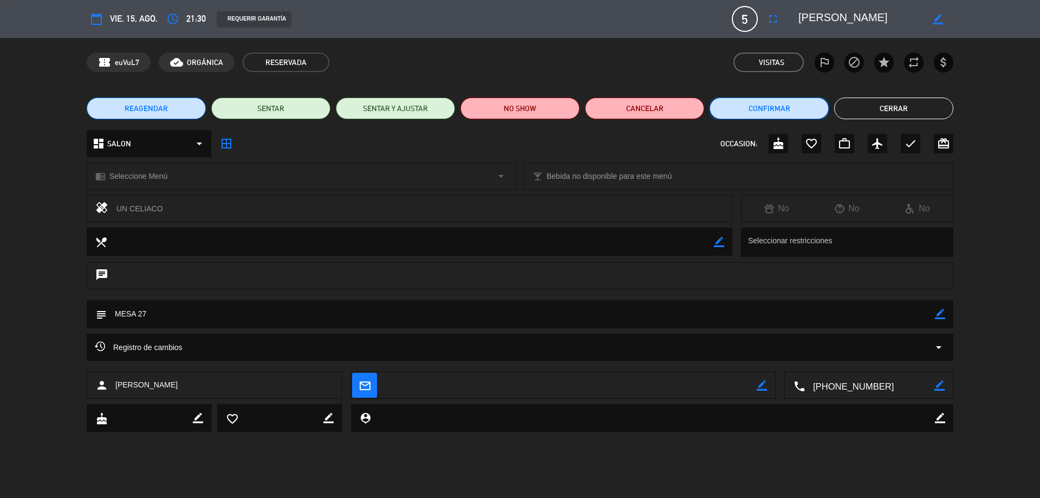
click at [812, 108] on button "Confirmar" at bounding box center [769, 108] width 119 height 22
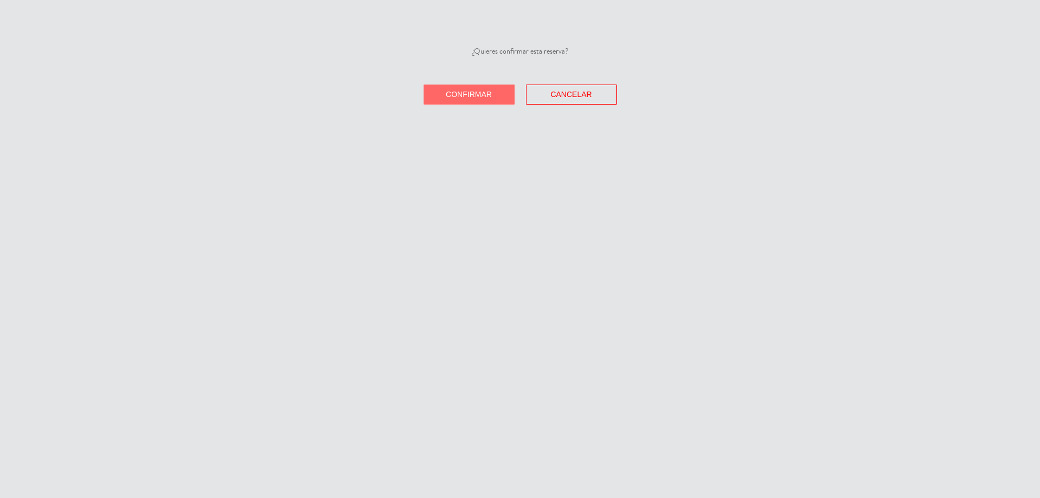
click at [494, 90] on button "Confirmar" at bounding box center [469, 94] width 91 height 20
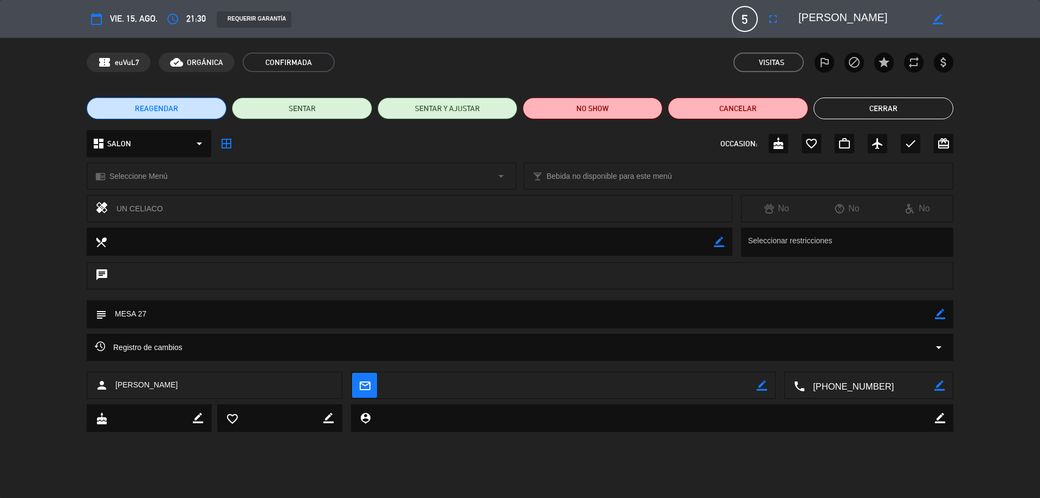
click at [843, 112] on button "Cerrar" at bounding box center [884, 108] width 140 height 22
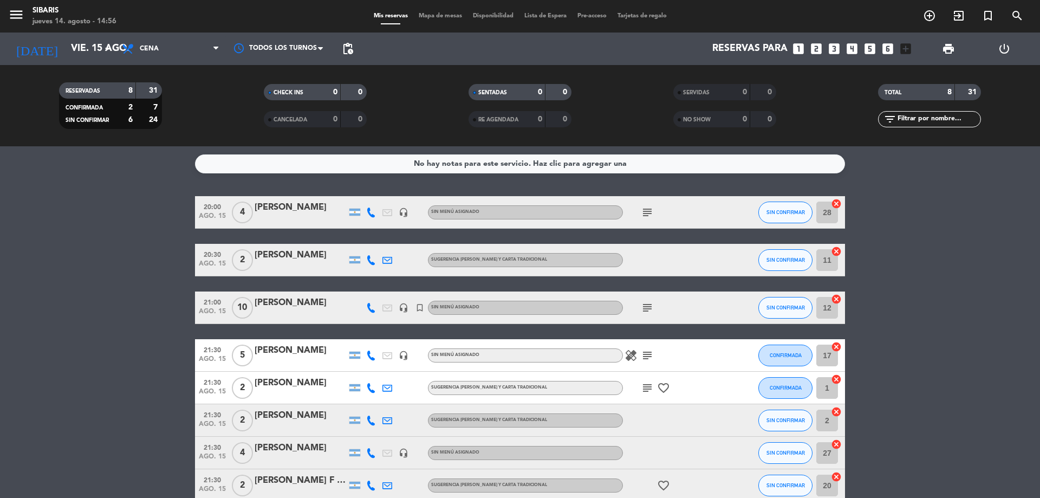
click at [41, 171] on ng-component "menu sibaris jueves 14. agosto - 14:56 Mis reservas Mapa de mesas Disponibilida…" at bounding box center [520, 249] width 1040 height 498
click at [930, 16] on icon "add_circle_outline" at bounding box center [929, 15] width 13 height 13
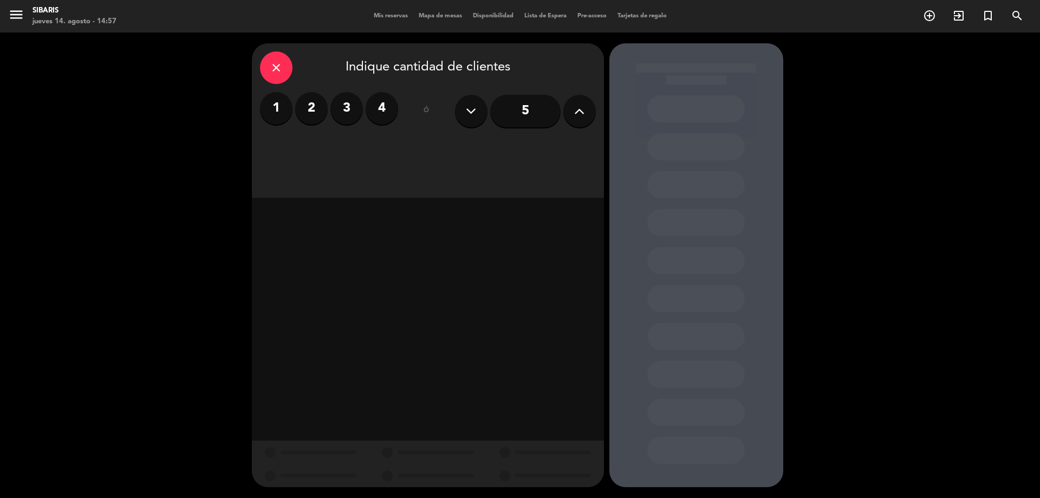
click at [379, 108] on label "4" at bounding box center [382, 108] width 32 height 32
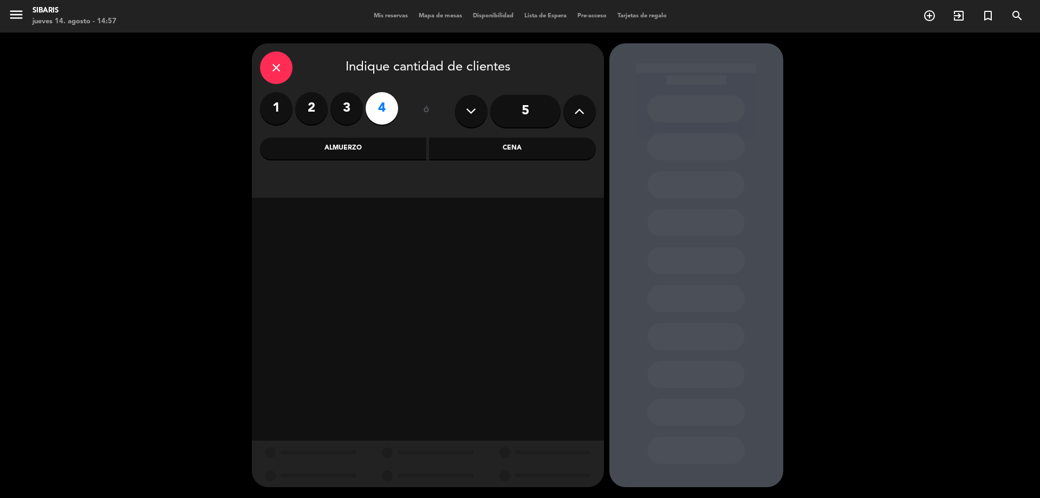
click at [480, 151] on div "Cena" at bounding box center [512, 149] width 167 height 22
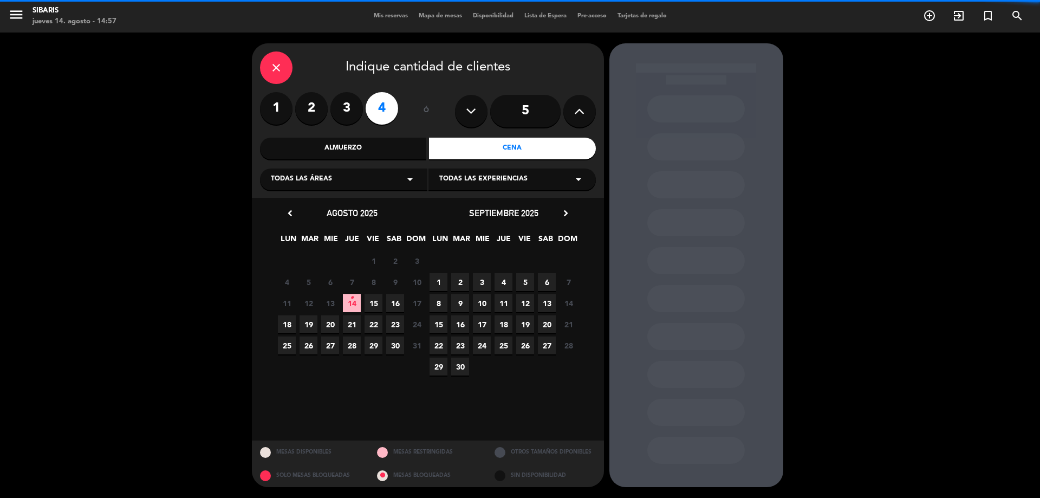
click at [360, 151] on div "Almuerzo" at bounding box center [343, 149] width 167 height 22
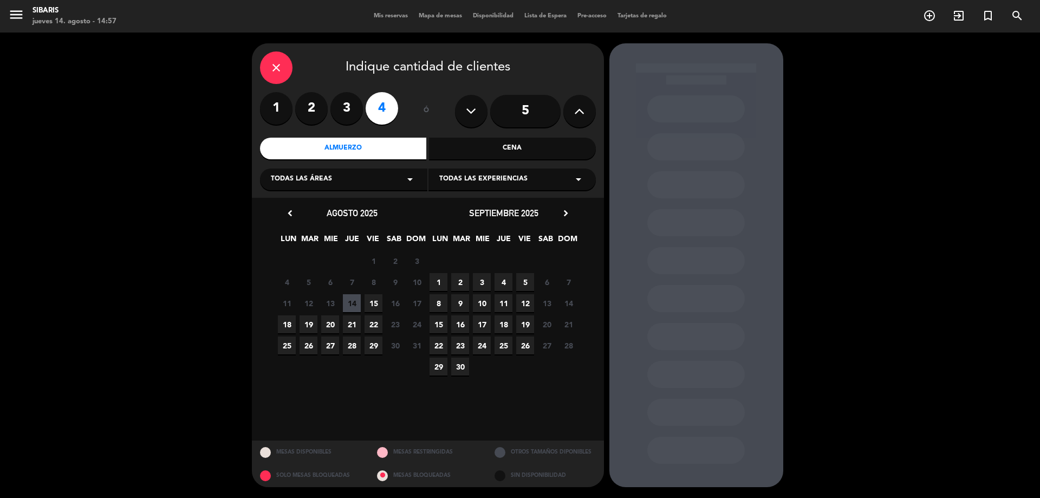
click at [333, 326] on span "20" at bounding box center [330, 324] width 18 height 18
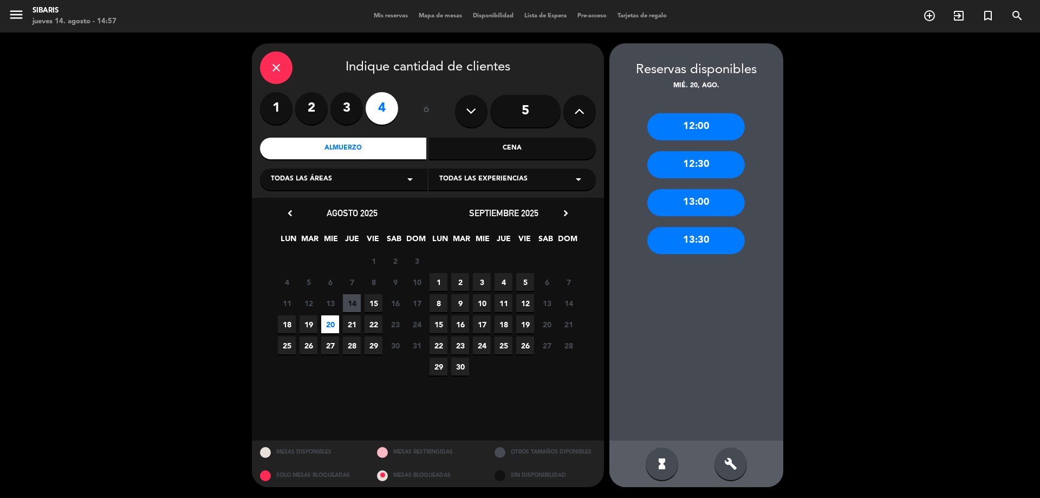
click at [695, 248] on div "13:30" at bounding box center [695, 240] width 97 height 27
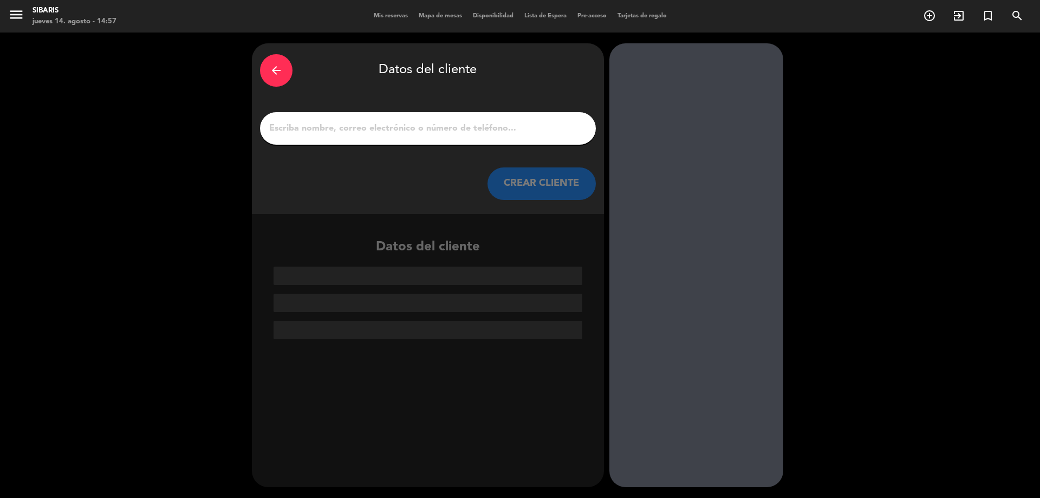
drag, startPoint x: 441, startPoint y: 128, endPoint x: 446, endPoint y: 120, distance: 9.9
click at [443, 124] on input "1" at bounding box center [428, 128] width 320 height 15
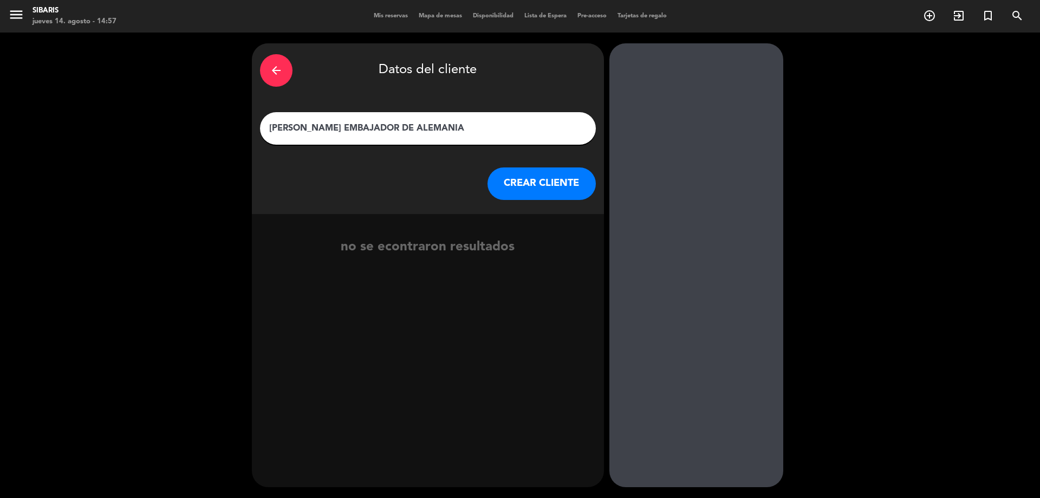
type input "[PERSON_NAME] EMBAJADOR DE ALEMANIA"
click at [523, 164] on div "arrow_back Datos del cliente [PERSON_NAME] EMBAJADOR DE ALEMANIA CREAR CLIENTE" at bounding box center [428, 128] width 352 height 171
click at [521, 176] on button "CREAR CLIENTE" at bounding box center [541, 183] width 108 height 32
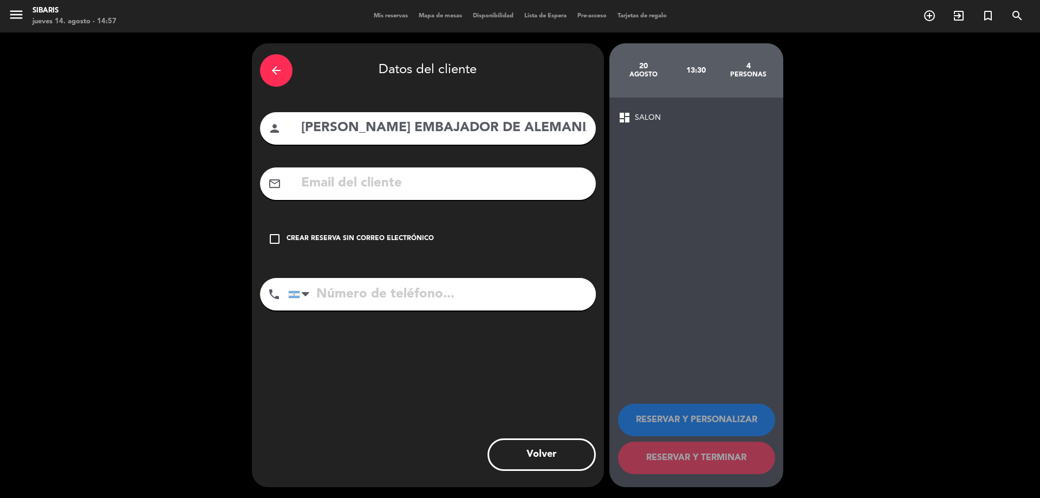
click at [336, 237] on div "Crear reserva sin correo electrónico" at bounding box center [360, 238] width 147 height 11
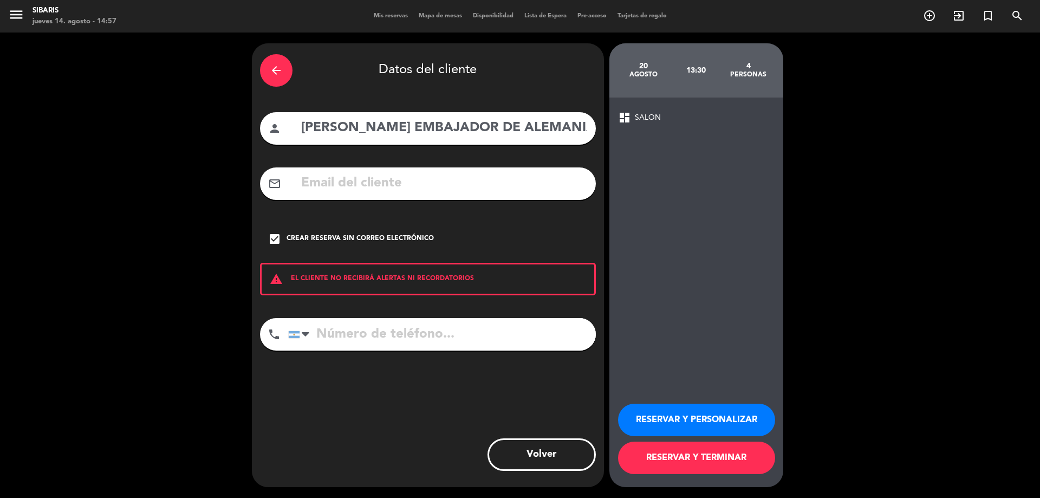
click at [720, 456] on button "RESERVAR Y TERMINAR" at bounding box center [696, 457] width 157 height 32
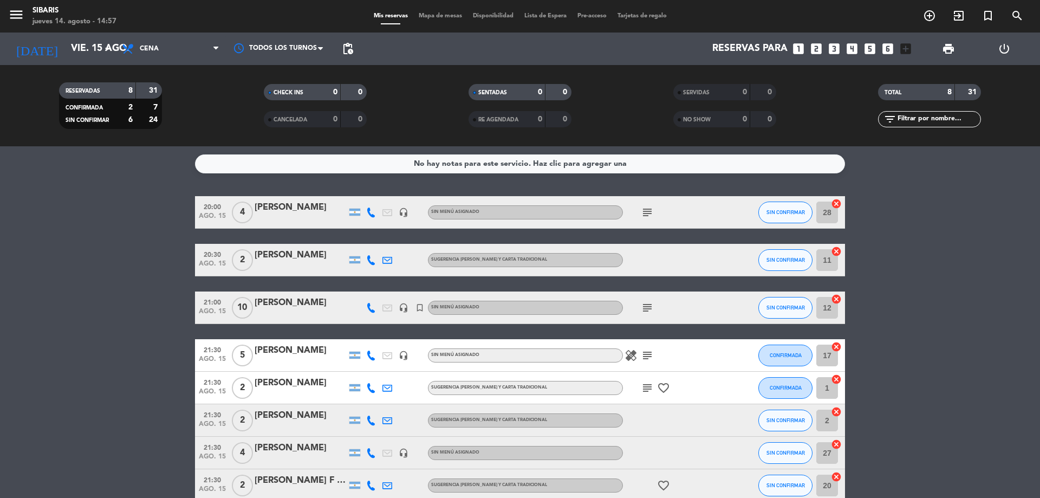
scroll to position [58, 0]
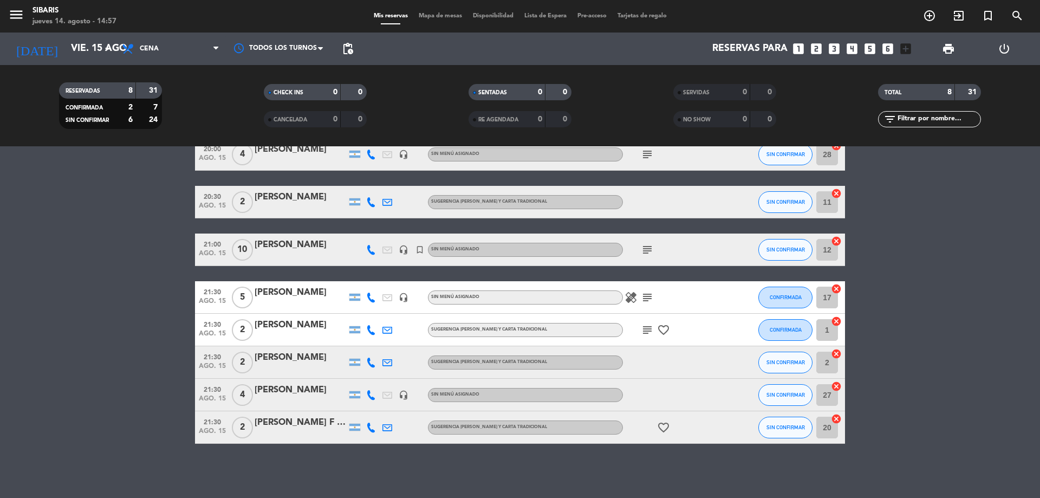
drag, startPoint x: 1039, startPoint y: 321, endPoint x: 1039, endPoint y: 388, distance: 66.6
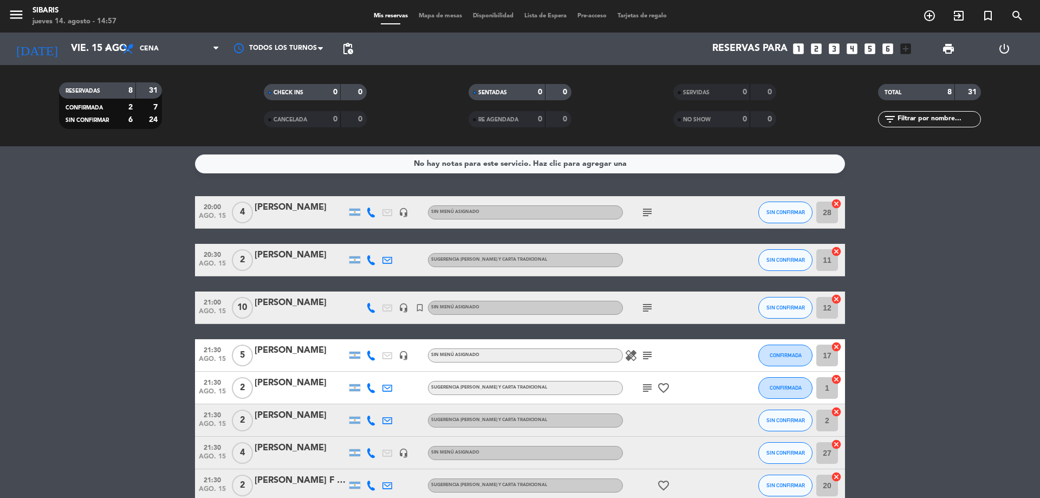
drag, startPoint x: 1039, startPoint y: 388, endPoint x: 1039, endPoint y: 292, distance: 95.9
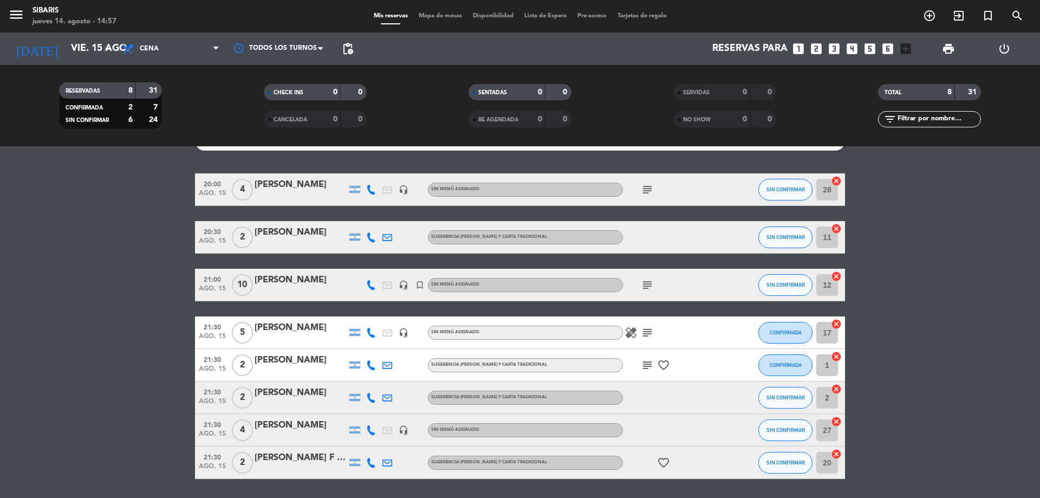
drag, startPoint x: 892, startPoint y: 374, endPoint x: 889, endPoint y: 410, distance: 36.4
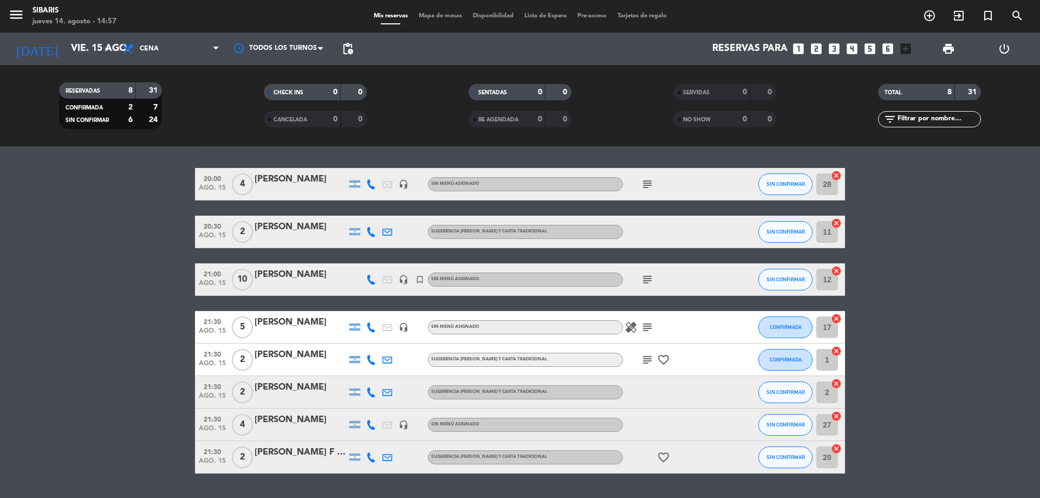
scroll to position [0, 0]
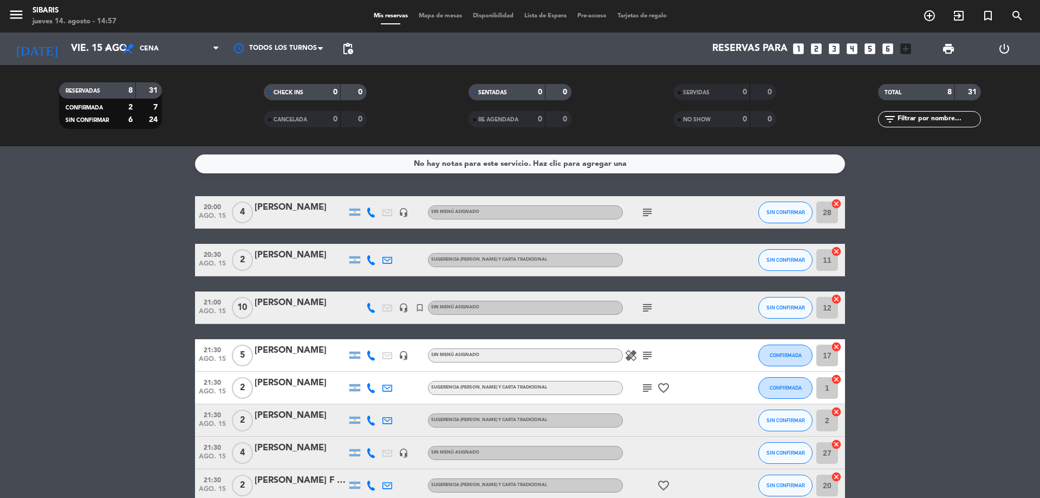
drag, startPoint x: 889, startPoint y: 410, endPoint x: 894, endPoint y: 305, distance: 104.6
click at [66, 45] on input "vie. 15 ago." at bounding box center [129, 49] width 126 height 22
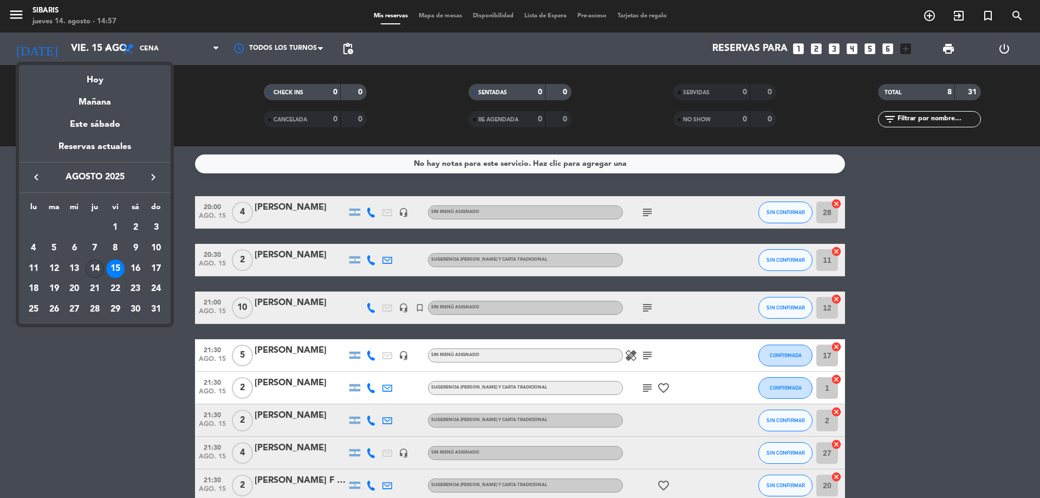
click at [95, 272] on div "14" at bounding box center [95, 268] width 18 height 18
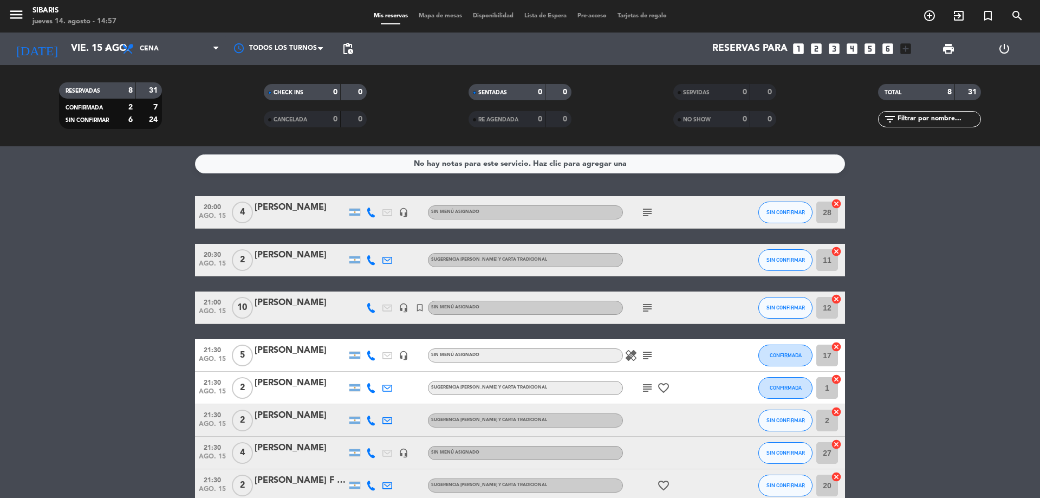
type input "jue. 14 ago."
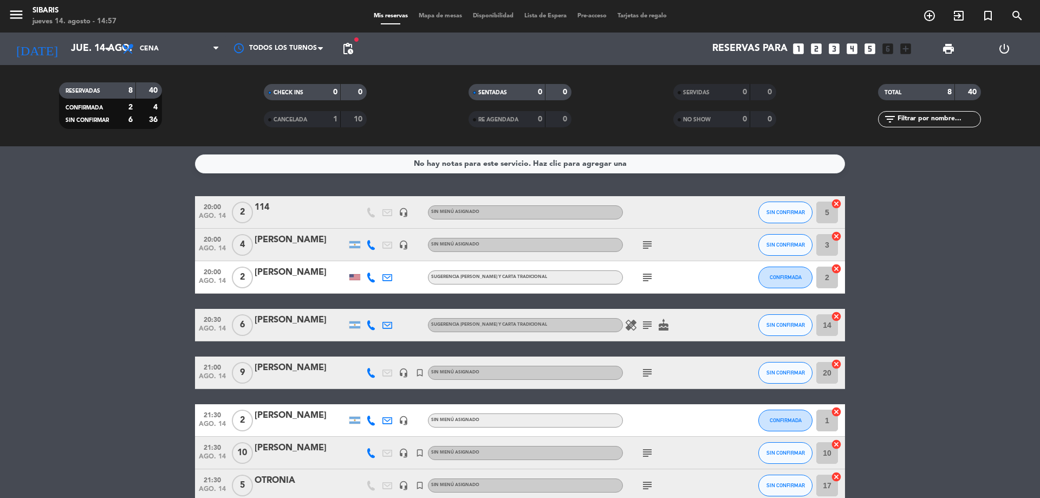
scroll to position [58, 0]
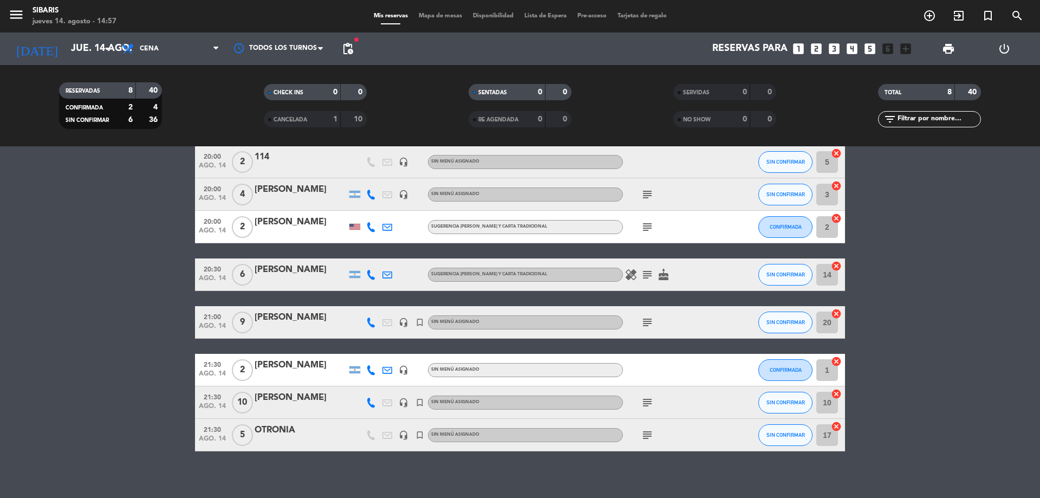
drag, startPoint x: 1032, startPoint y: 353, endPoint x: 1017, endPoint y: 420, distance: 68.7
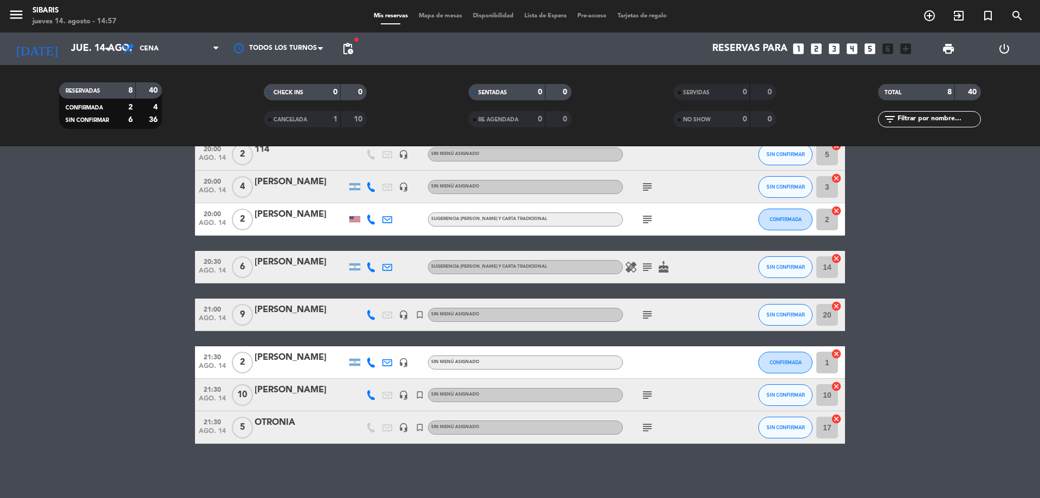
scroll to position [0, 0]
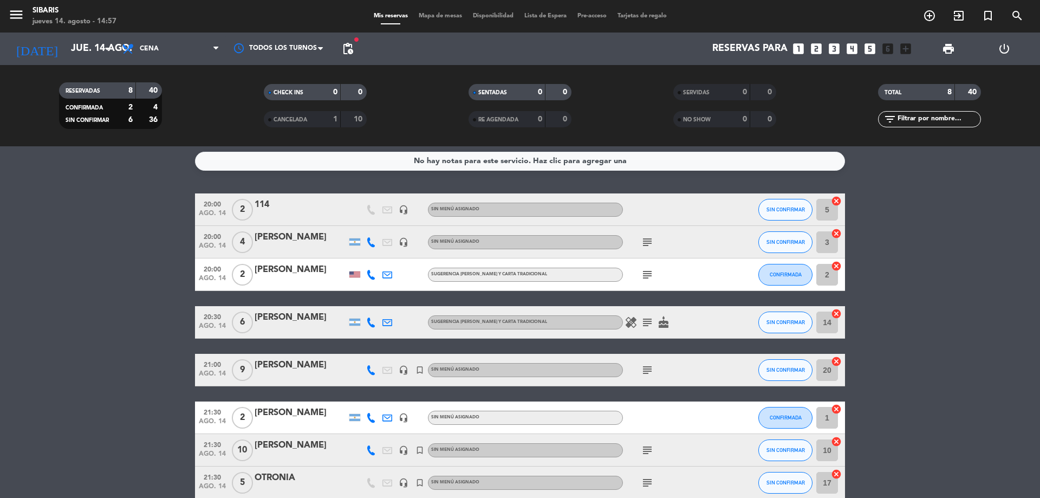
drag, startPoint x: 1017, startPoint y: 420, endPoint x: 1011, endPoint y: 349, distance: 71.3
